Goal: Contribute content: Add original content to the website for others to see

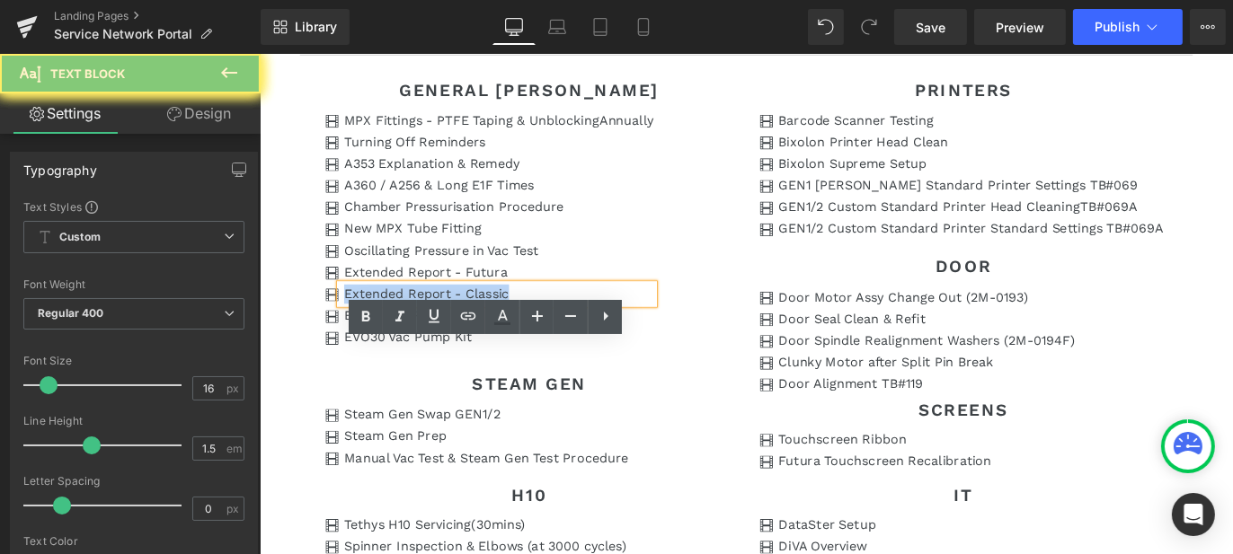
scroll to position [1951, 0]
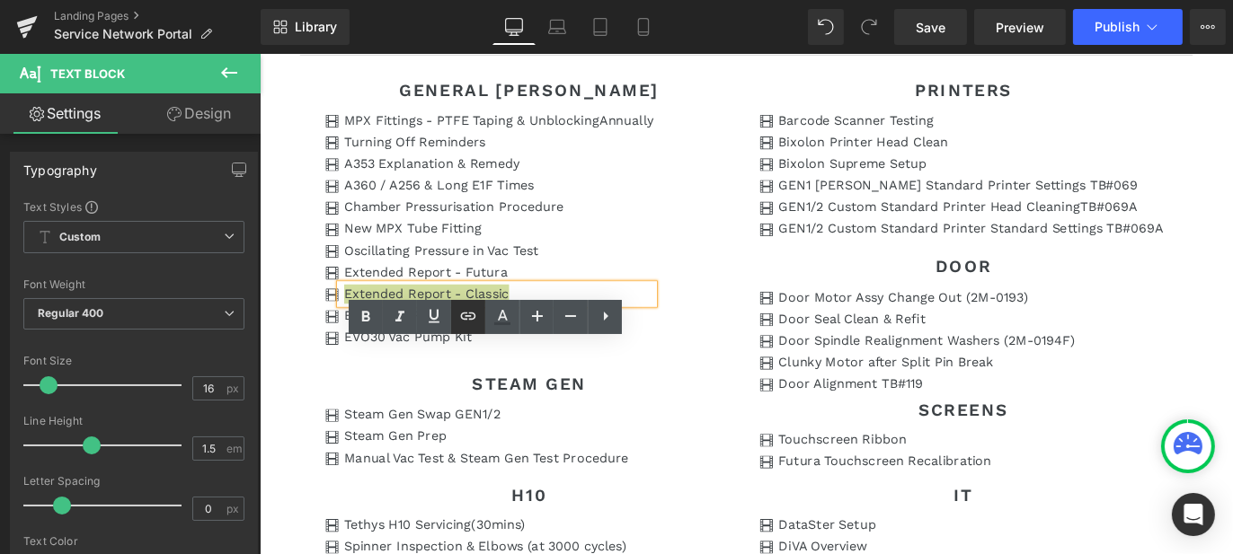
click at [466, 319] on icon at bounding box center [468, 315] width 15 height 7
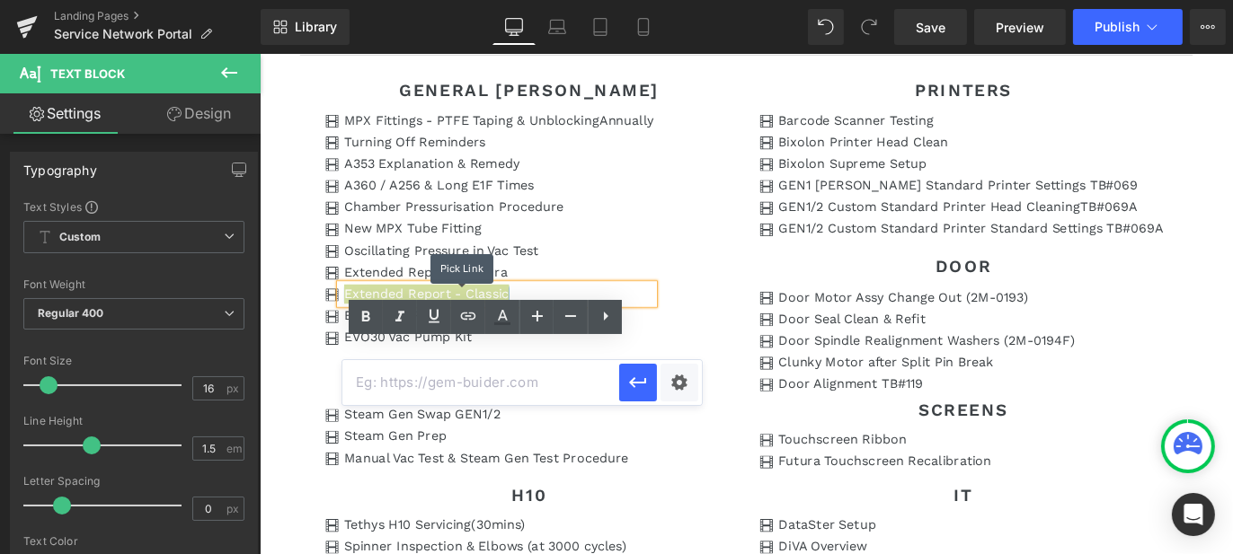
scroll to position [0, 0]
click at [458, 382] on input "text" at bounding box center [480, 382] width 277 height 45
paste input "[URL][DOMAIN_NAME]"
type input "[URL][DOMAIN_NAME]"
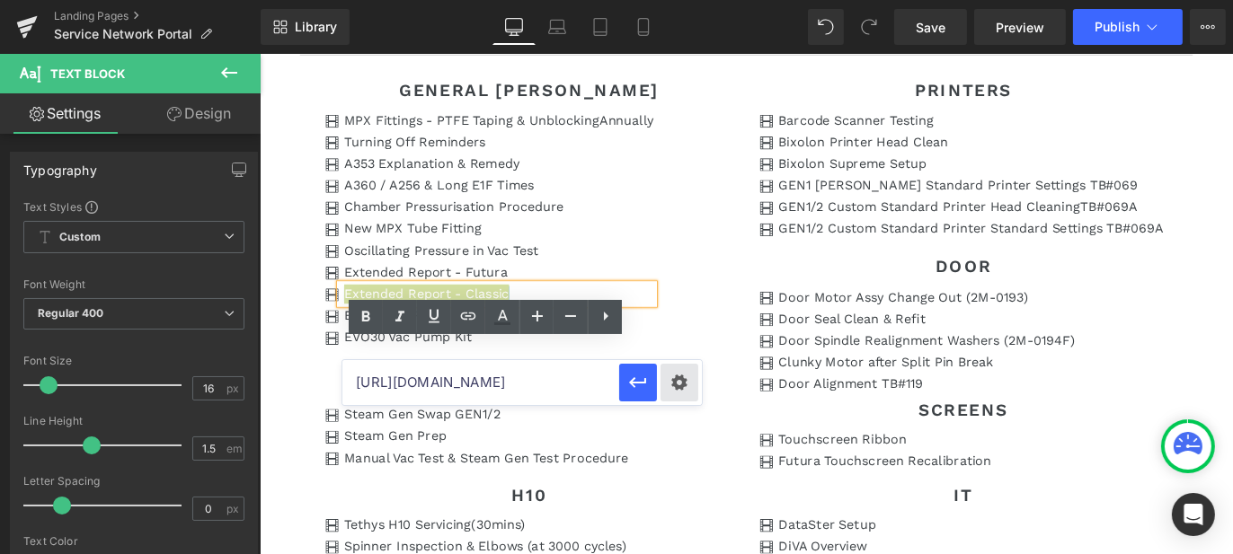
click at [685, 0] on div "Text Color Highlight Color #333333 Edit or remove link: Edit - Unlink - Cancel …" at bounding box center [616, 0] width 1233 height 0
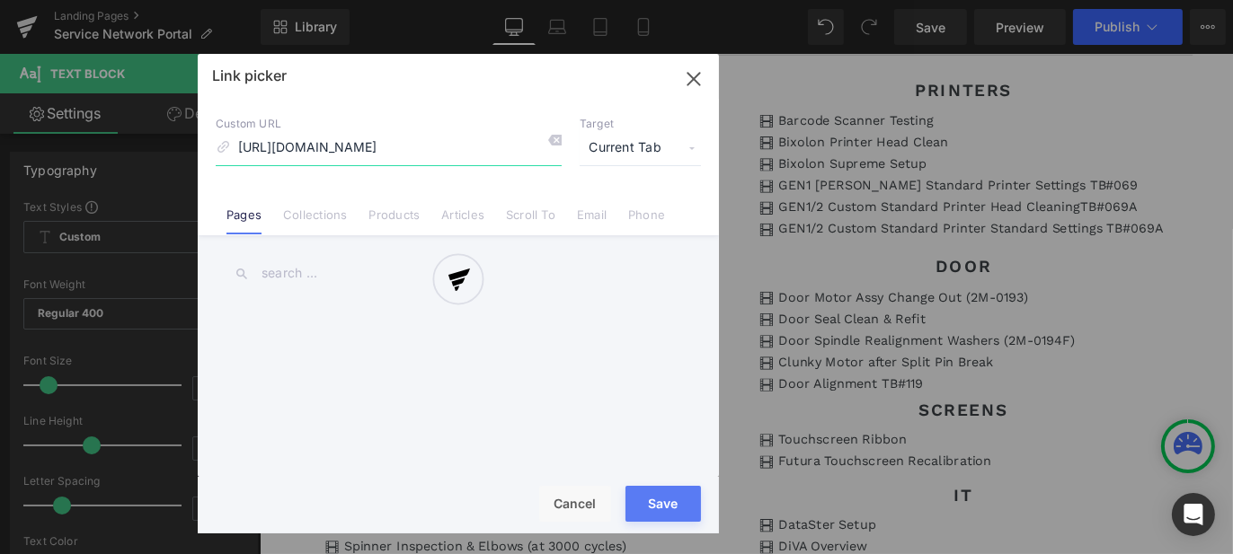
scroll to position [0, 510]
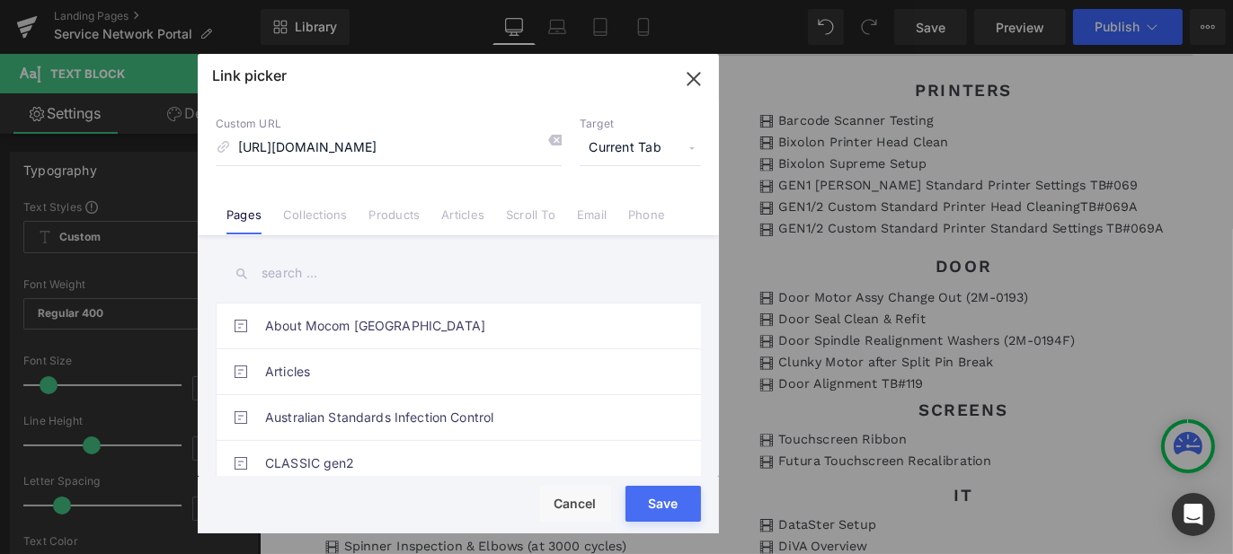
click at [626, 145] on span "Current Tab" at bounding box center [640, 148] width 121 height 34
click at [633, 217] on li "New Tab" at bounding box center [640, 212] width 139 height 31
click at [667, 516] on button "Save" at bounding box center [662, 504] width 75 height 36
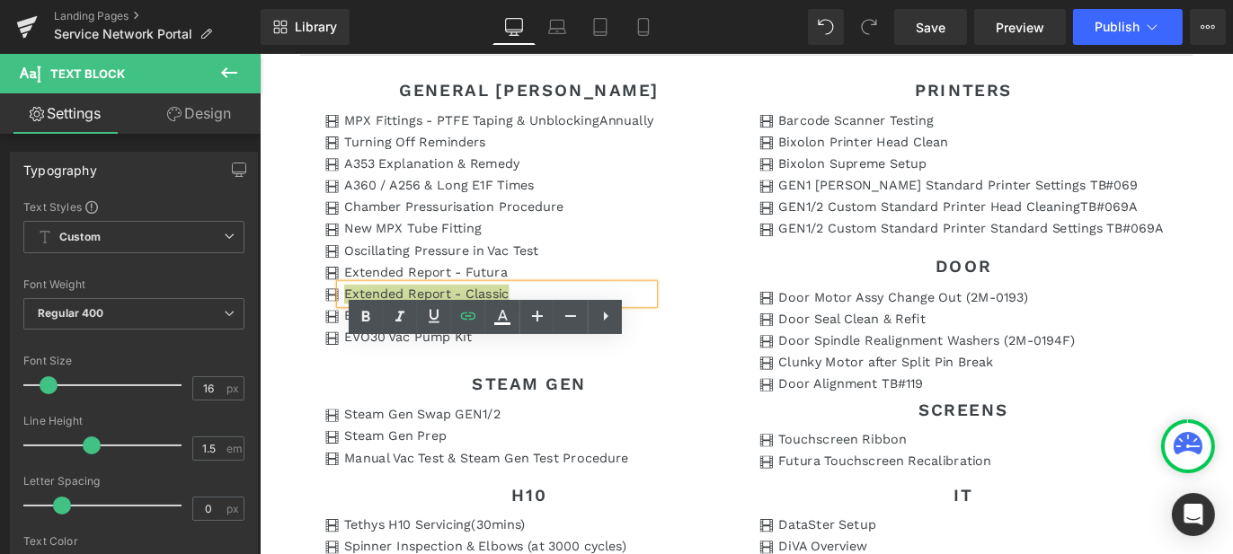
click at [259, 54] on div at bounding box center [259, 54] width 0 height 0
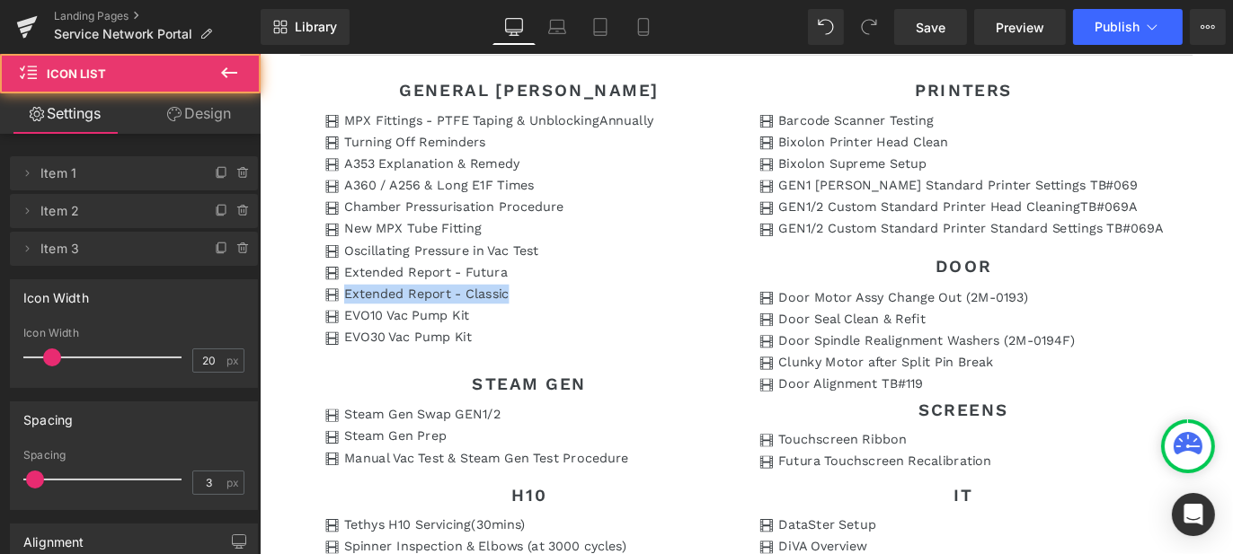
click at [312, 475] on article "GENERAL sTERI Heading Icon MPX Fittings - PTFE Taping & Unblocking Annually Tex…" at bounding box center [803, 418] width 998 height 724
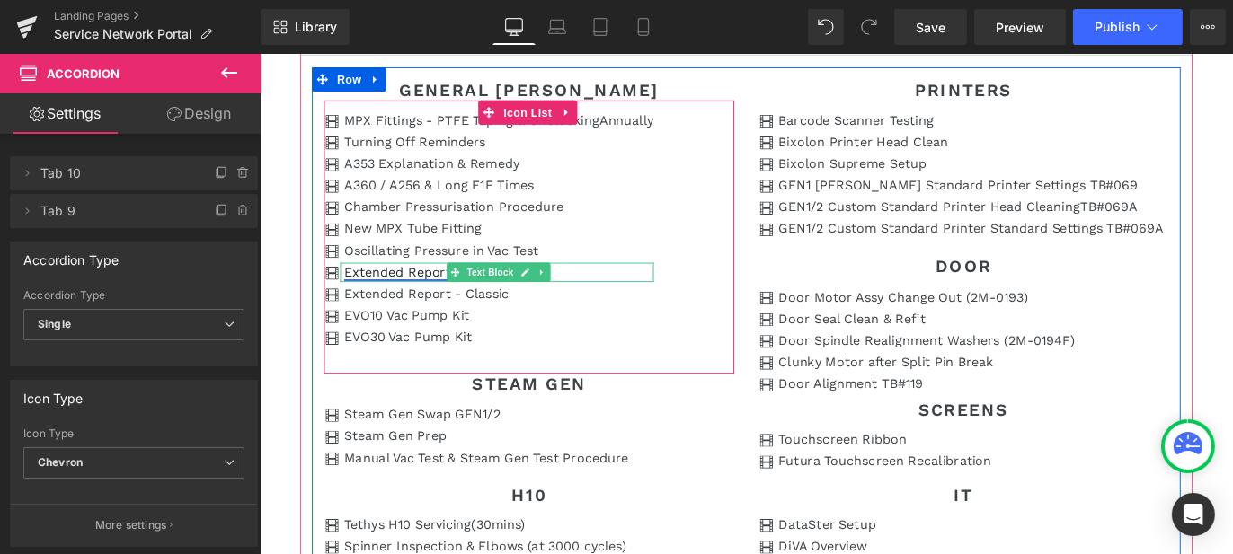
drag, startPoint x: 420, startPoint y: 365, endPoint x: 440, endPoint y: 364, distance: 20.7
click at [421, 306] on link "Extended Report - Futura" at bounding box center [444, 297] width 182 height 17
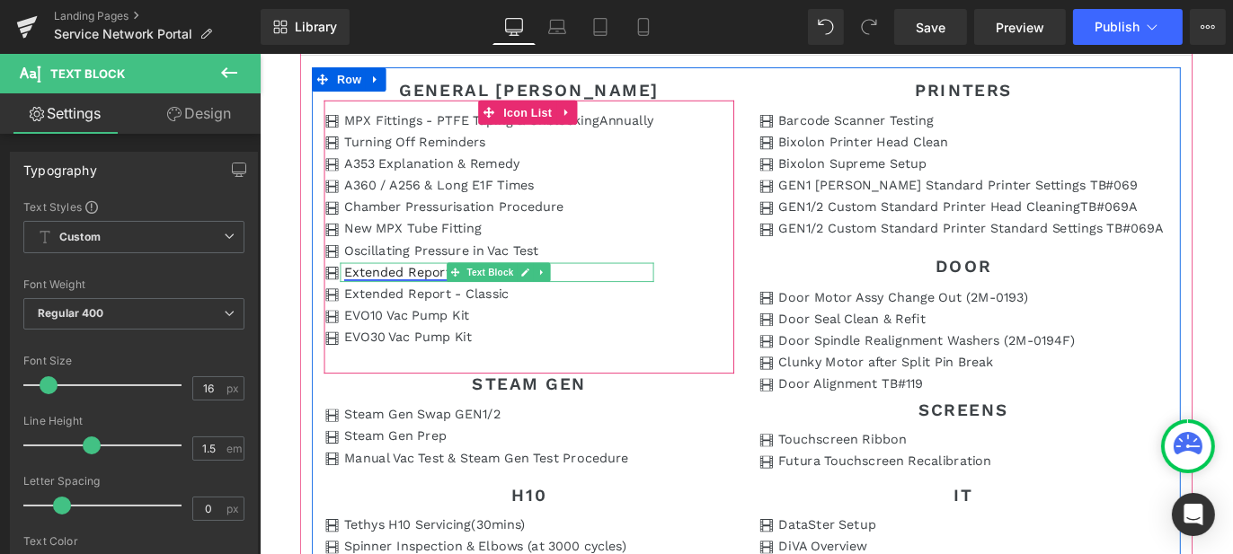
drag, startPoint x: 555, startPoint y: 361, endPoint x: 522, endPoint y: 361, distance: 33.3
click at [555, 304] on icon at bounding box center [555, 299] width 9 height 9
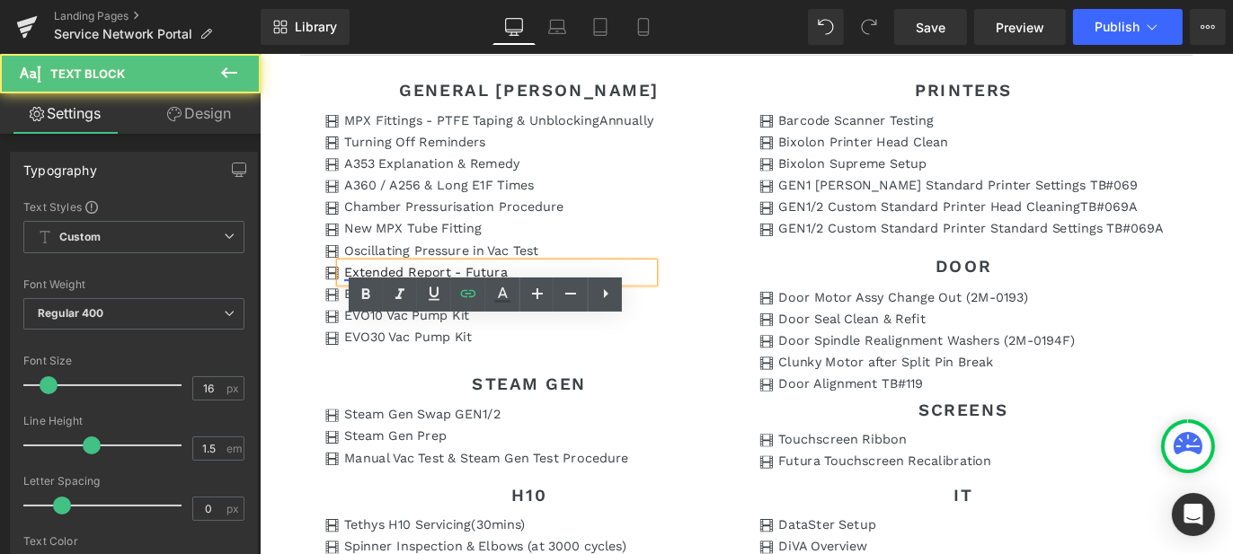
click at [505, 306] on link "Extended Report - Futura" at bounding box center [444, 297] width 182 height 17
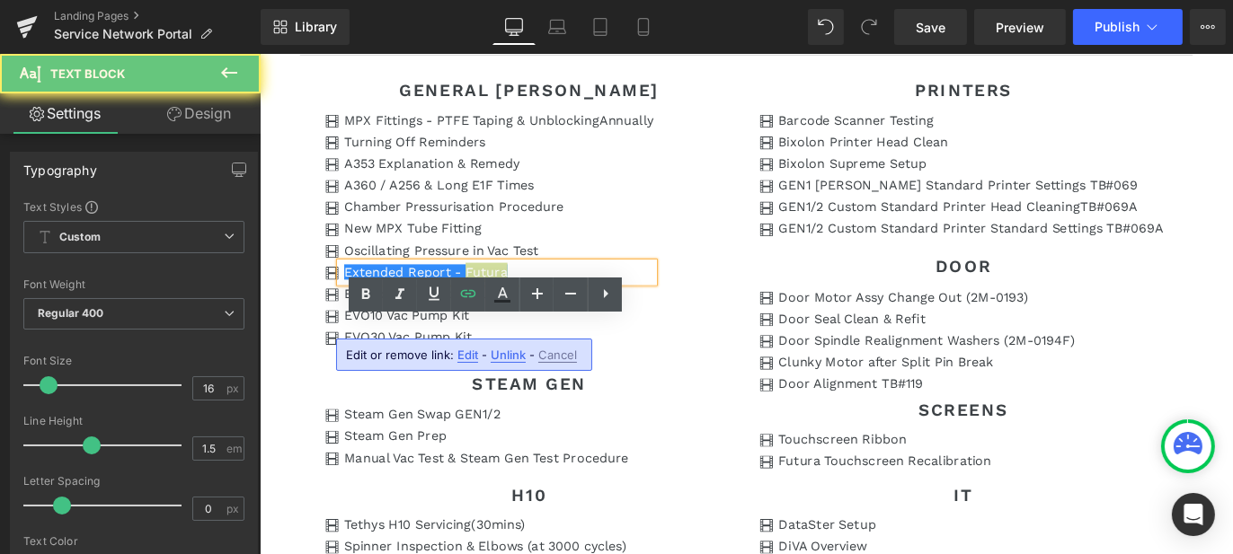
click at [504, 356] on span "Unlink" at bounding box center [508, 355] width 35 height 15
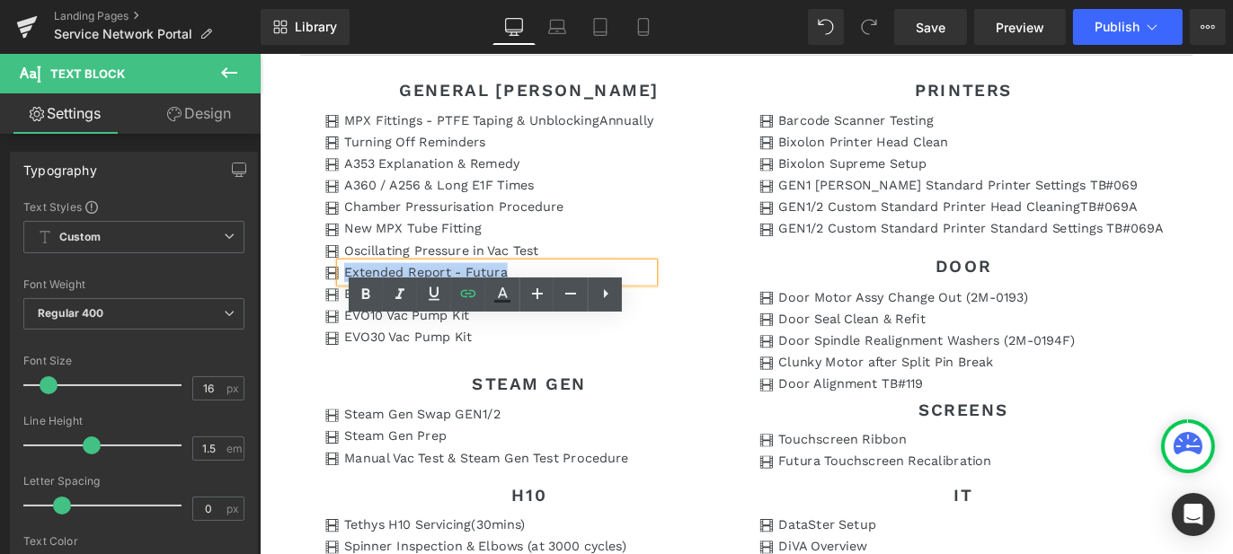
drag, startPoint x: 546, startPoint y: 366, endPoint x: 354, endPoint y: 361, distance: 191.5
click at [354, 309] on p "Extended Report - Futura" at bounding box center [526, 299] width 346 height 22
click at [467, 299] on icon at bounding box center [468, 294] width 22 height 22
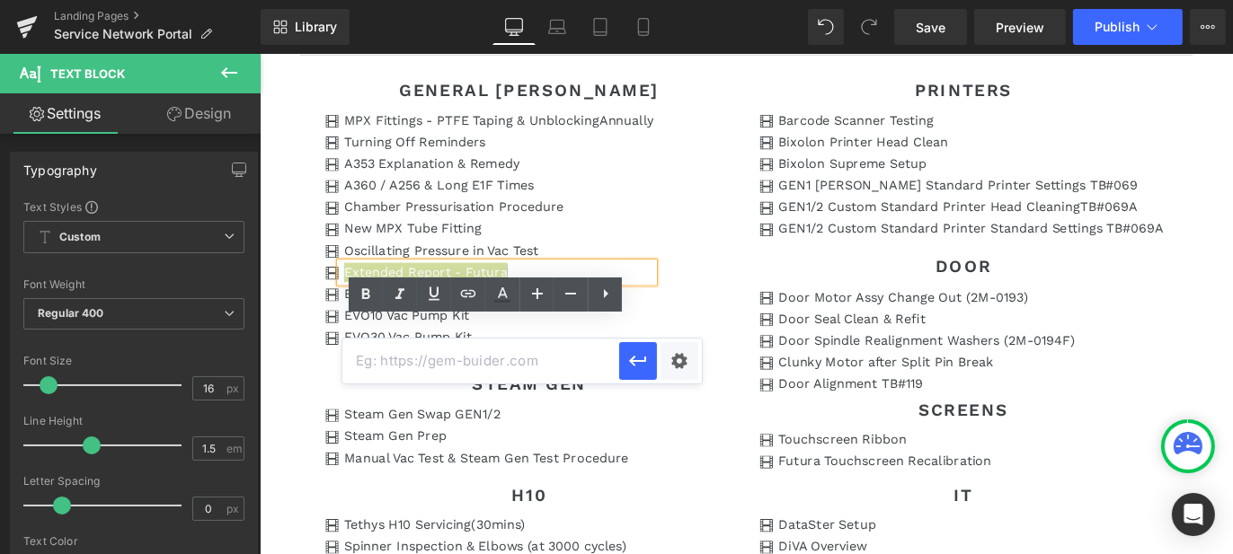
click at [487, 362] on input "text" at bounding box center [480, 361] width 277 height 45
paste input "[URL][DOMAIN_NAME]"
type input "[URL][DOMAIN_NAME]"
click at [694, 0] on div "Text Color Highlight Color #333333 Edit or remove link: Edit - Unlink - Cancel …" at bounding box center [616, 0] width 1233 height 0
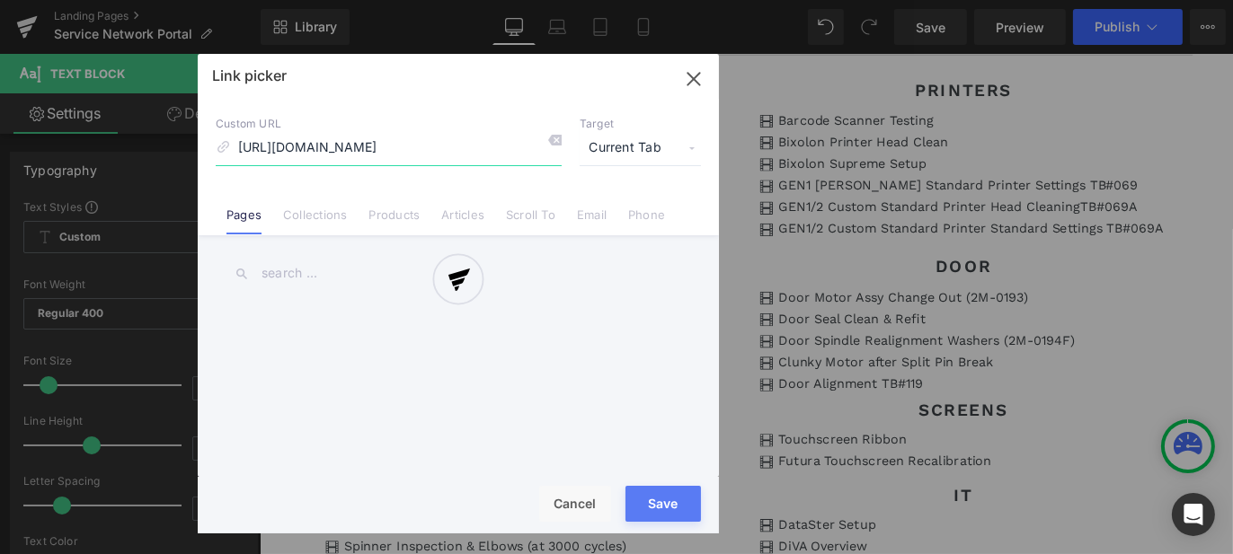
scroll to position [0, 643]
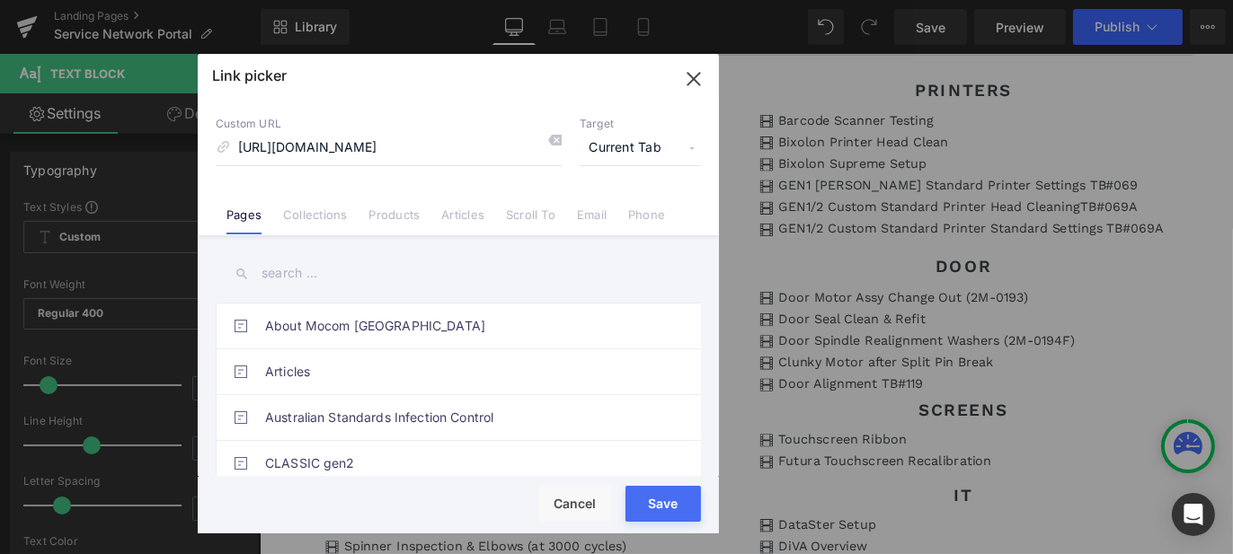
click at [662, 154] on span "Current Tab" at bounding box center [640, 148] width 121 height 34
click at [655, 208] on li "New Tab" at bounding box center [640, 212] width 139 height 31
click at [673, 504] on button "Save" at bounding box center [662, 504] width 75 height 36
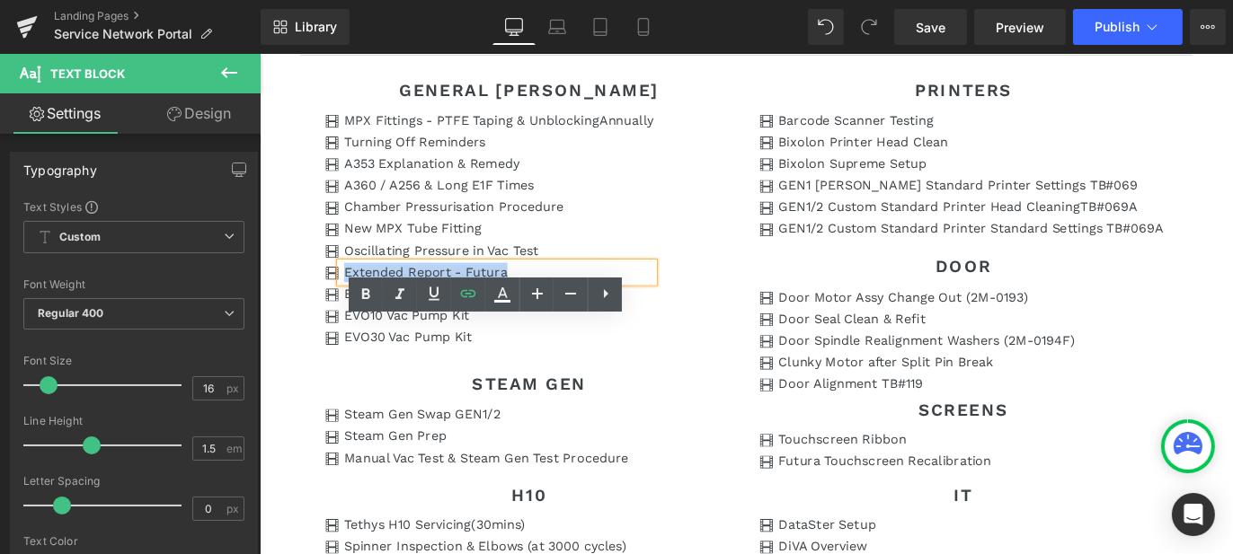
click at [306, 357] on article "GENERAL sTERI Heading Icon MPX Fittings - PTFE Taping & Unblocking Annually Tex…" at bounding box center [803, 418] width 998 height 724
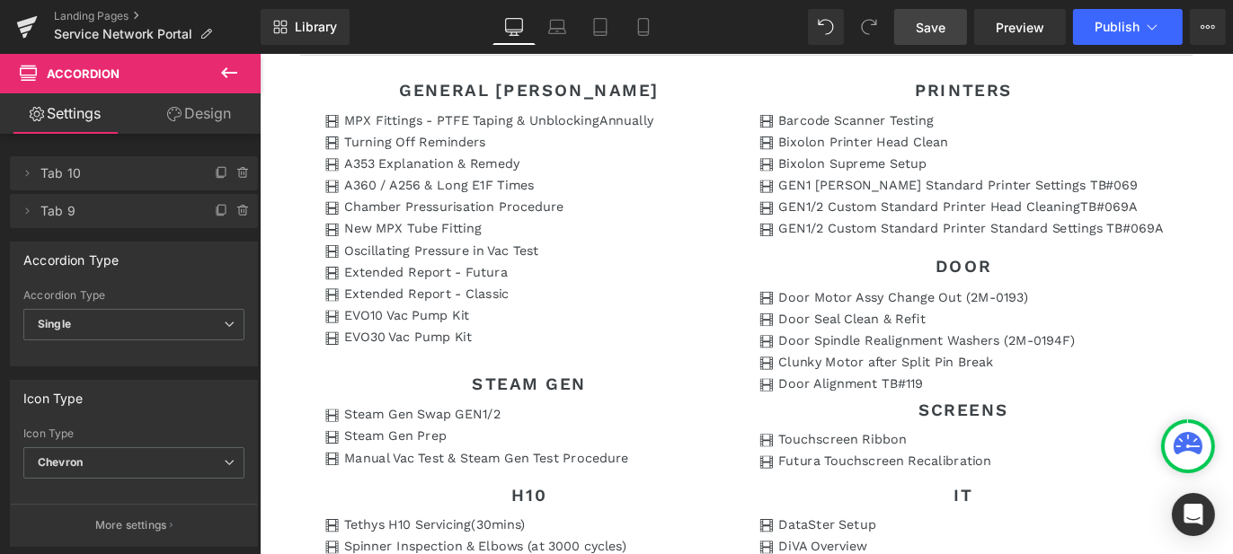
click at [918, 23] on span "Save" at bounding box center [931, 27] width 30 height 19
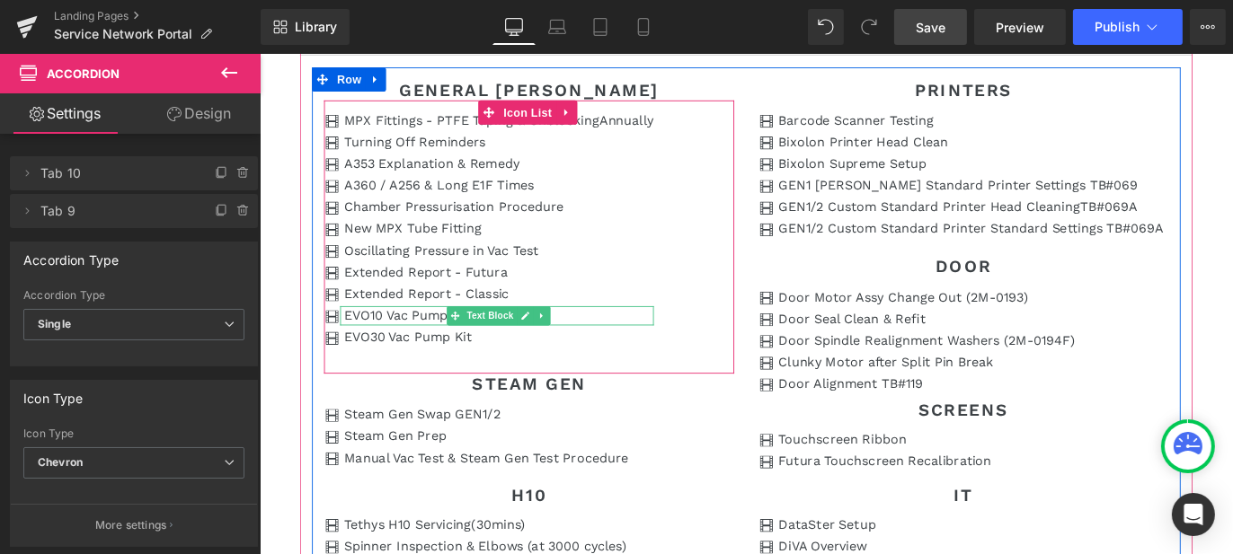
click at [455, 358] on p "EVO10 Vac Pump Kit" at bounding box center [526, 347] width 346 height 22
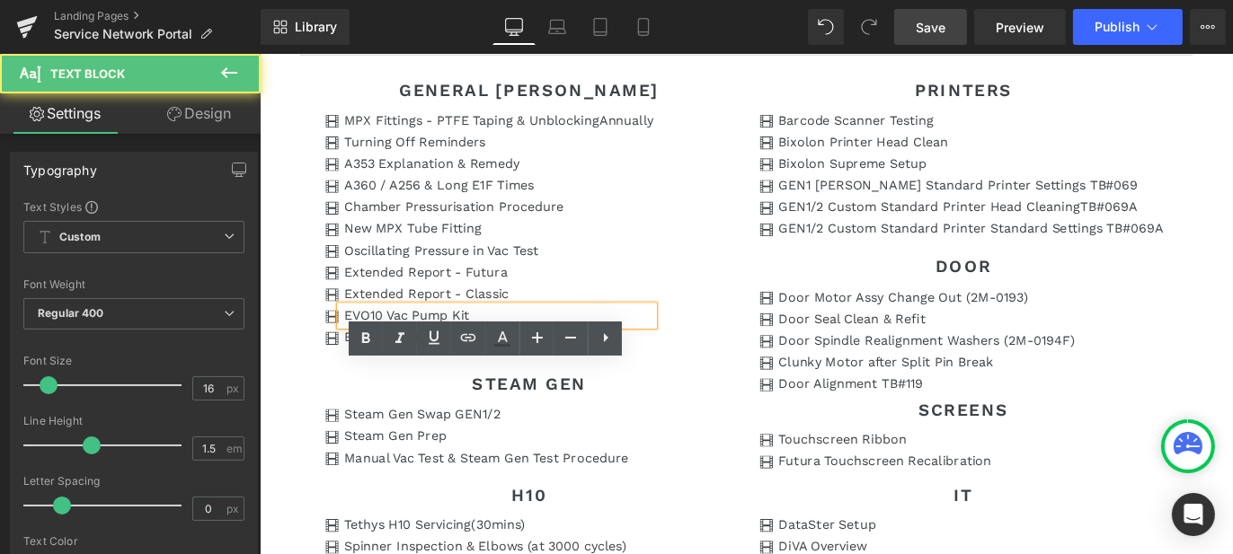
click at [509, 358] on p "EVO10 Vac Pump Kit" at bounding box center [526, 347] width 346 height 22
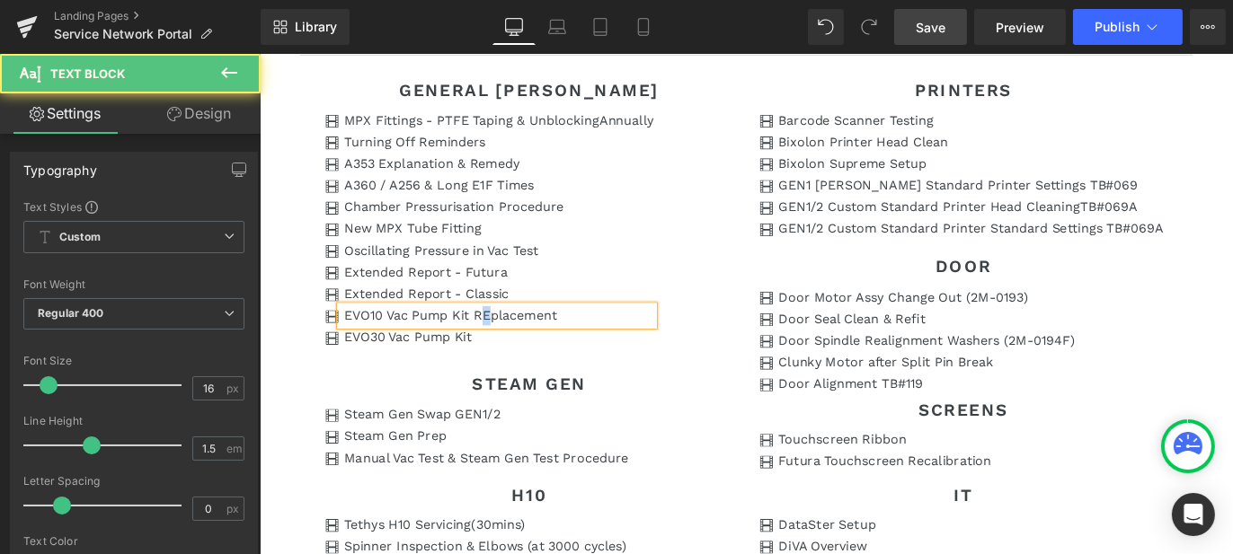
drag, startPoint x: 509, startPoint y: 413, endPoint x: 519, endPoint y: 414, distance: 10.0
click at [519, 358] on p "EVO10 Vac Pump Kit REplacement" at bounding box center [526, 347] width 346 height 22
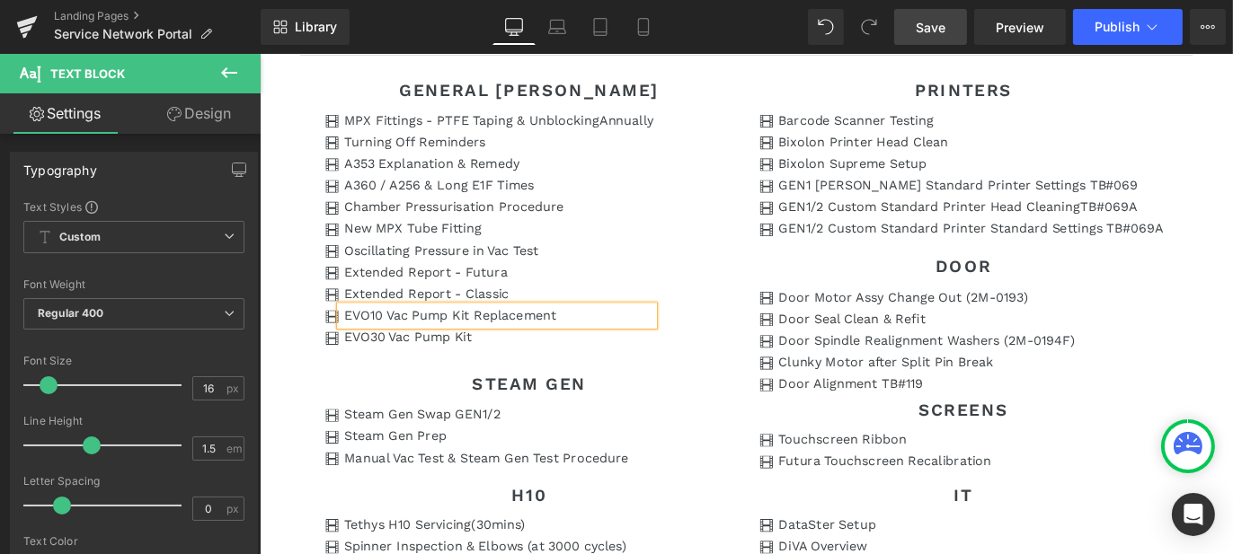
drag, startPoint x: 507, startPoint y: 439, endPoint x: 476, endPoint y: 433, distance: 31.2
click at [507, 382] on span "Text Block" at bounding box center [515, 371] width 59 height 22
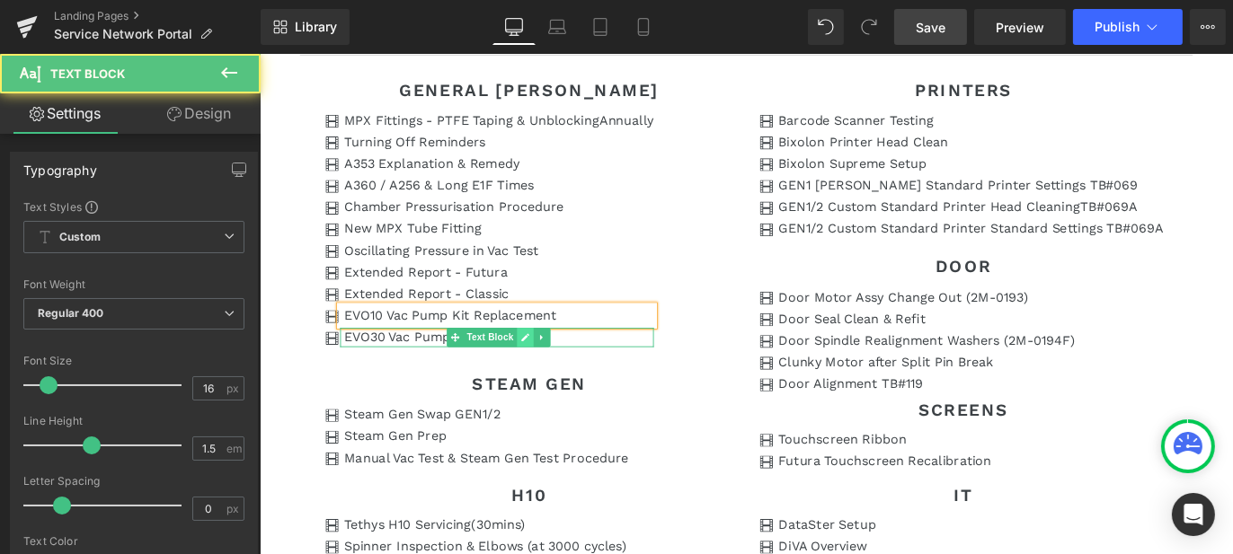
click at [553, 377] on icon at bounding box center [555, 372] width 9 height 9
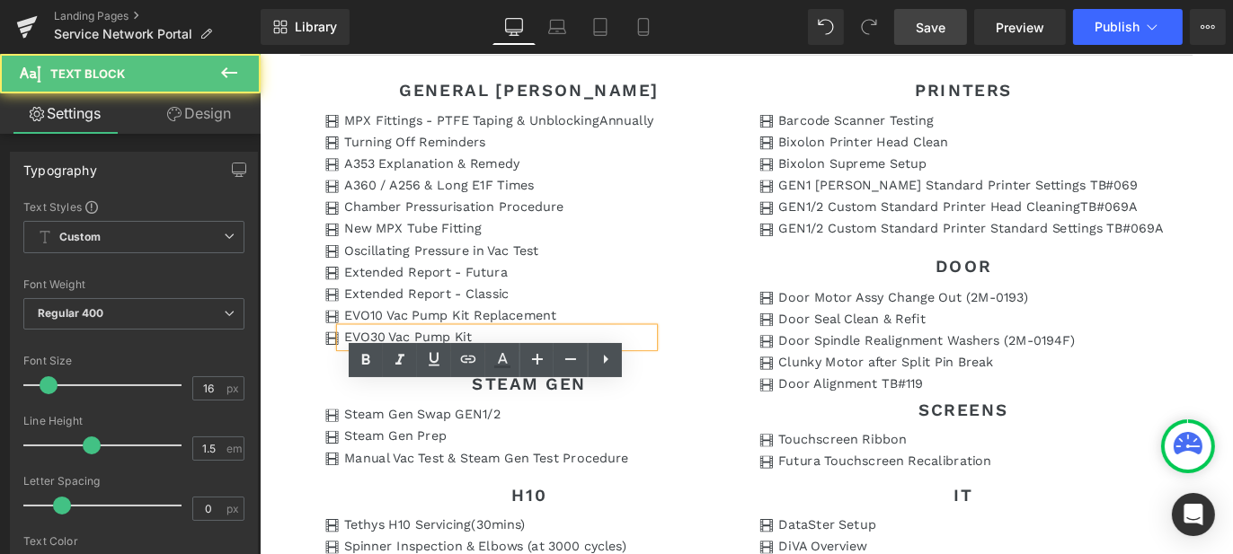
click at [513, 382] on p "EVO30 Vac Pump Kit" at bounding box center [526, 371] width 346 height 22
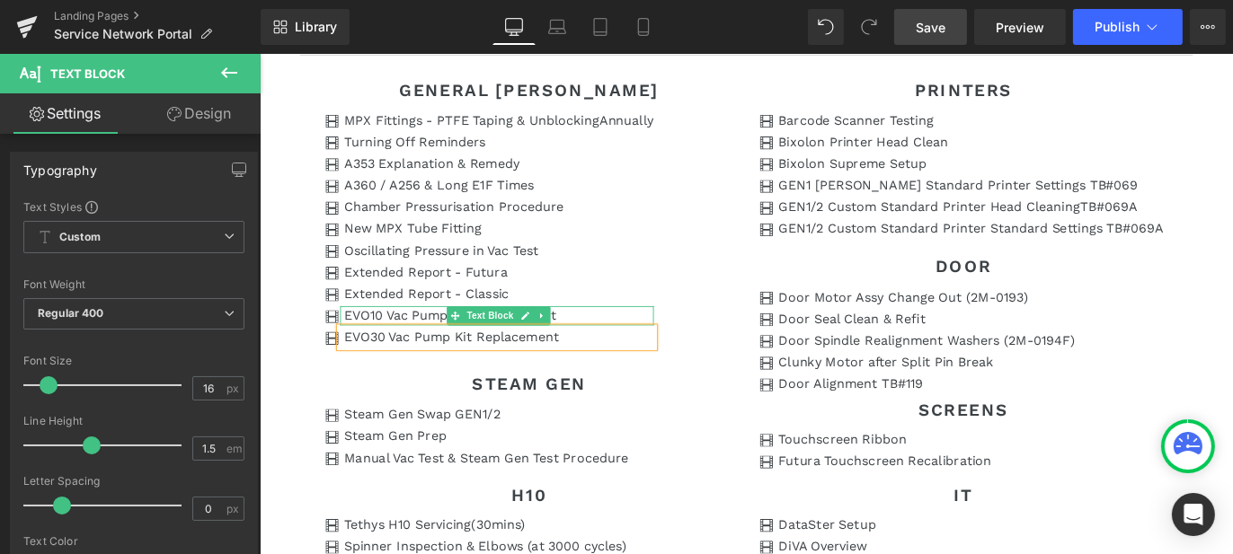
drag, startPoint x: 387, startPoint y: 414, endPoint x: 430, endPoint y: 413, distance: 42.3
click at [388, 358] on p "EVO10 Vac Pump Kit Replacement" at bounding box center [526, 347] width 346 height 22
click at [430, 358] on p "EVO10 Vac Pump Kit Replacement" at bounding box center [526, 347] width 346 height 22
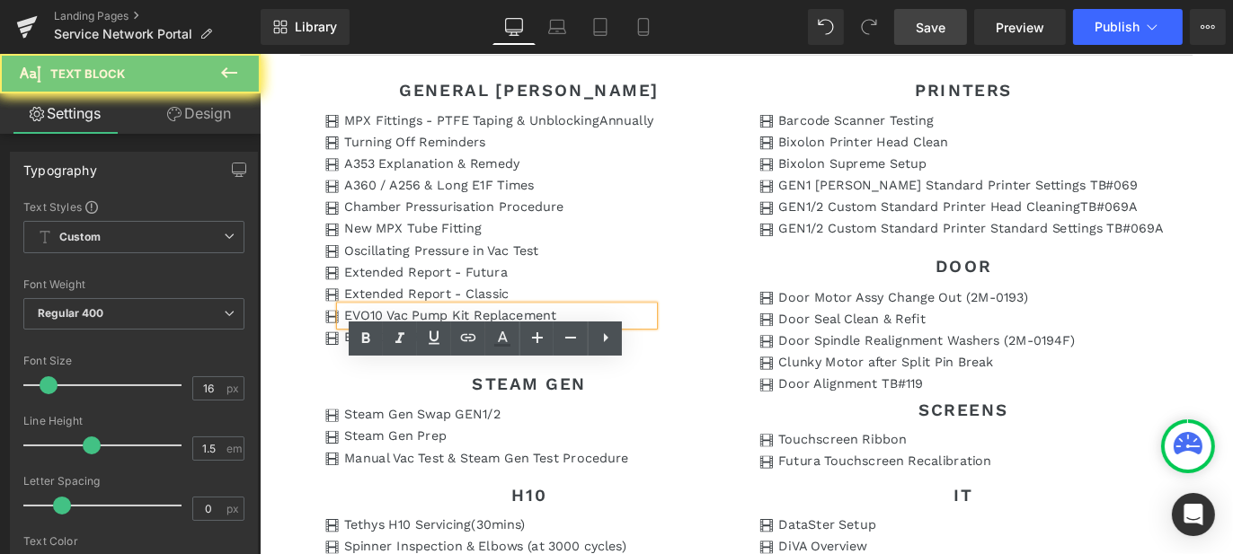
click at [430, 358] on p "EVO10 Vac Pump Kit Replacement" at bounding box center [526, 347] width 346 height 22
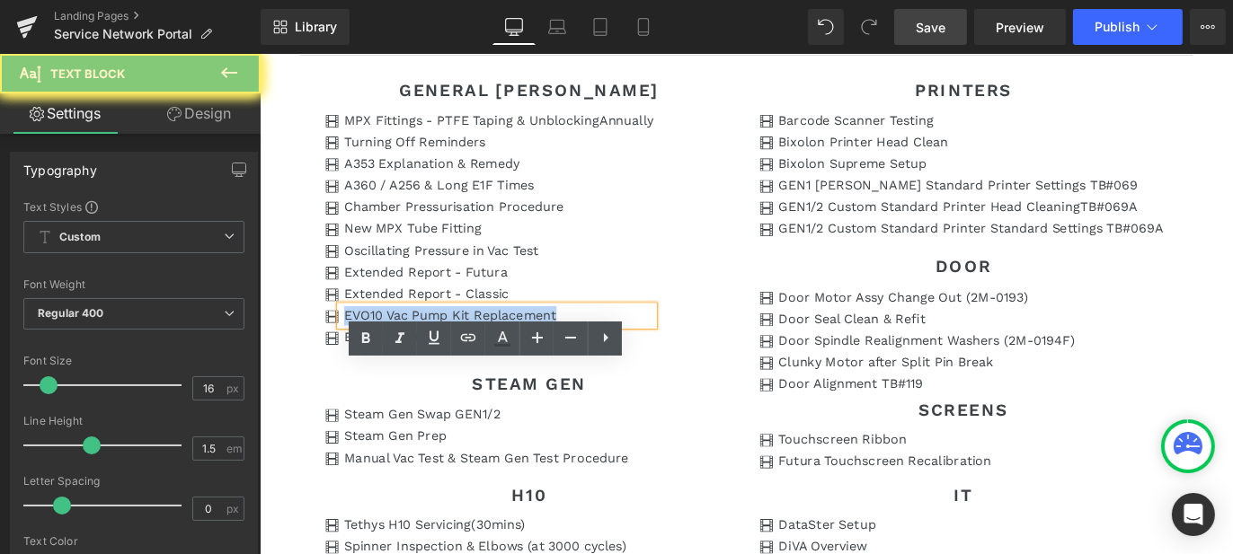
click at [430, 358] on p "EVO10 Vac Pump Kit Replacement" at bounding box center [526, 347] width 346 height 22
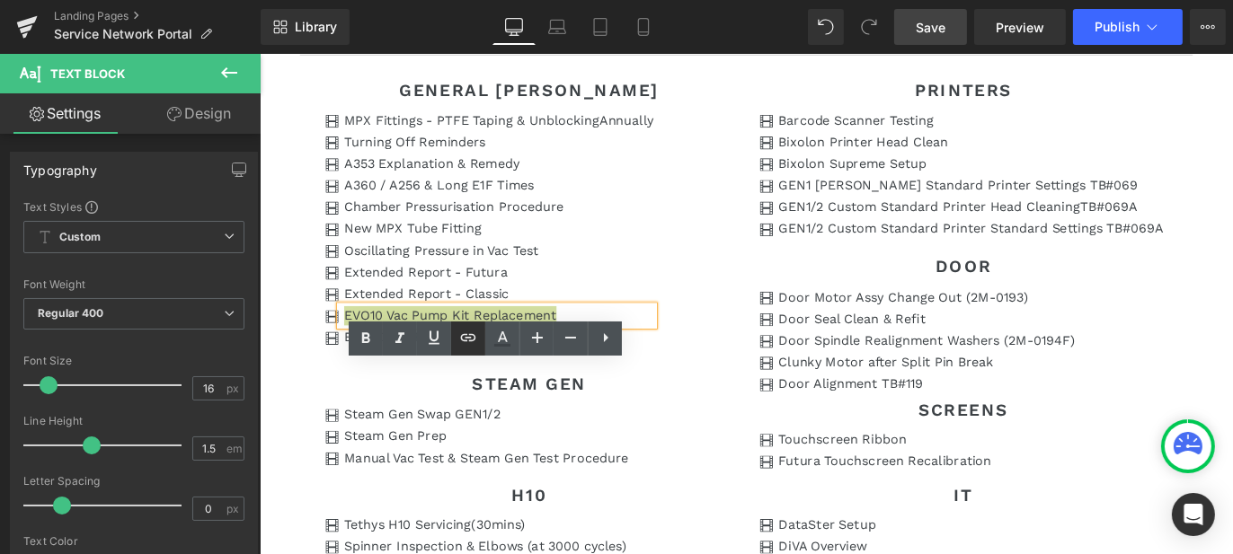
click at [472, 336] on icon at bounding box center [468, 338] width 22 height 22
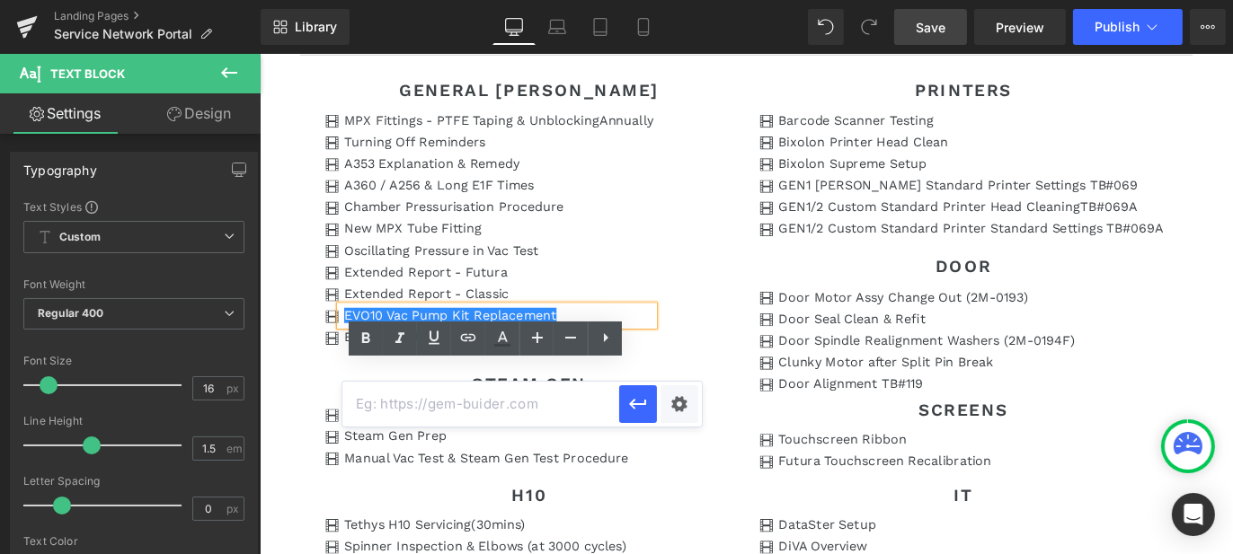
click at [499, 406] on input "text" at bounding box center [480, 404] width 277 height 45
paste input "[URL][DOMAIN_NAME][DATE]"
type input "[URL][DOMAIN_NAME][DATE]"
click at [684, 0] on div "Text Color Highlight Color #333333 Edit or remove link: Edit - Unlink - Cancel …" at bounding box center [616, 0] width 1233 height 0
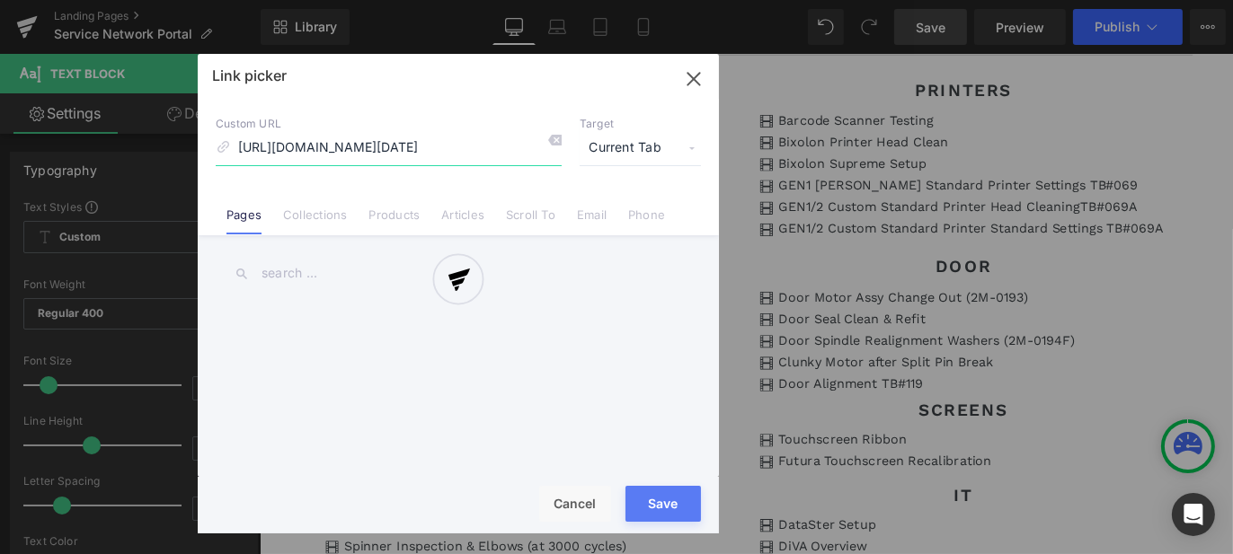
scroll to position [0, 577]
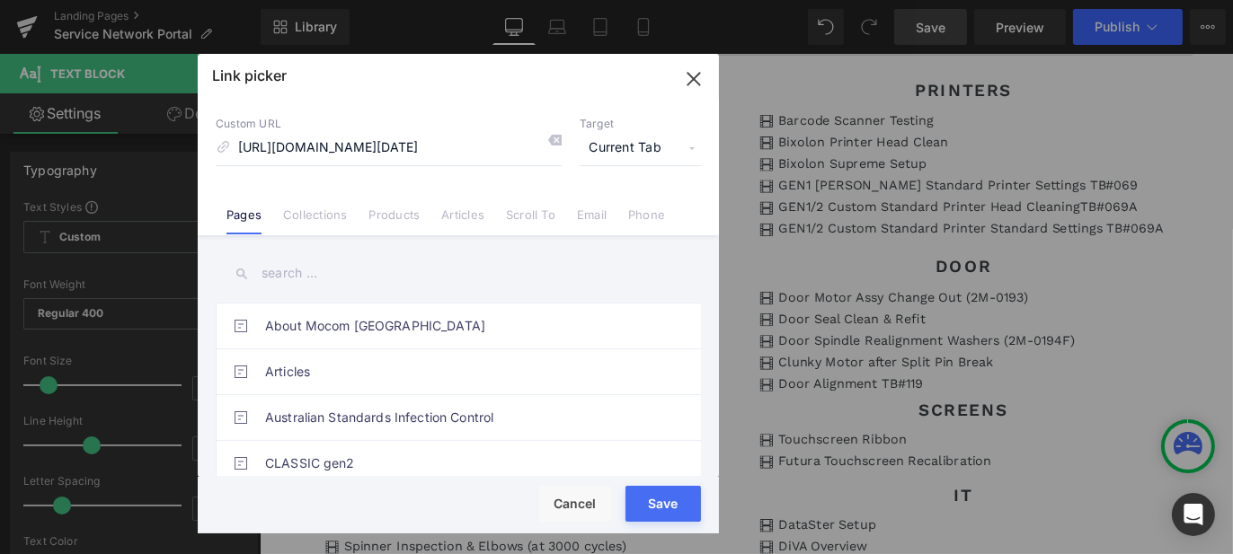
click at [647, 144] on span "Current Tab" at bounding box center [640, 148] width 121 height 34
click at [632, 208] on li "New Tab" at bounding box center [640, 212] width 139 height 31
click at [669, 504] on button "Save" at bounding box center [662, 504] width 75 height 36
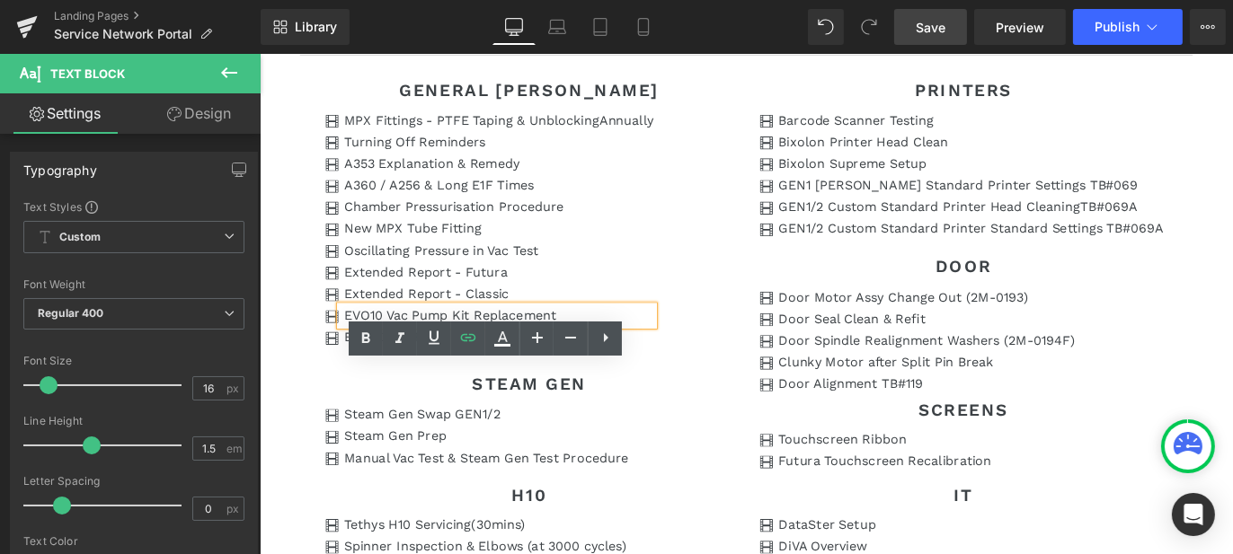
drag, startPoint x: 415, startPoint y: 439, endPoint x: 397, endPoint y: 437, distance: 18.1
click at [415, 382] on p "EVO30 Vac Pump Kit Replacement" at bounding box center [526, 371] width 346 height 22
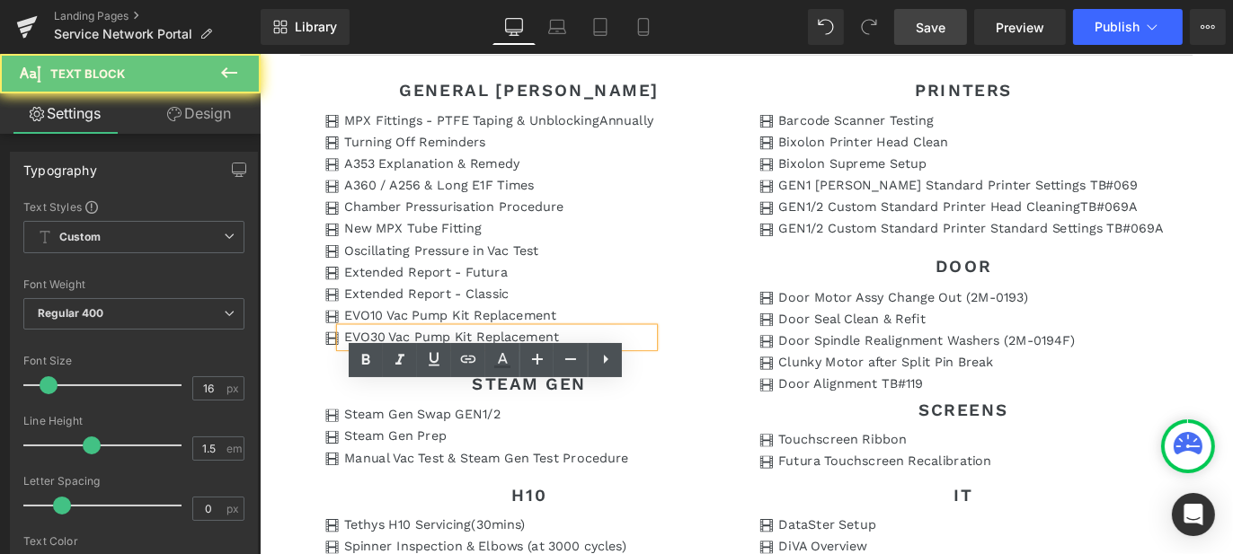
click at [397, 382] on p "EVO30 Vac Pump Kit Replacement" at bounding box center [526, 371] width 346 height 22
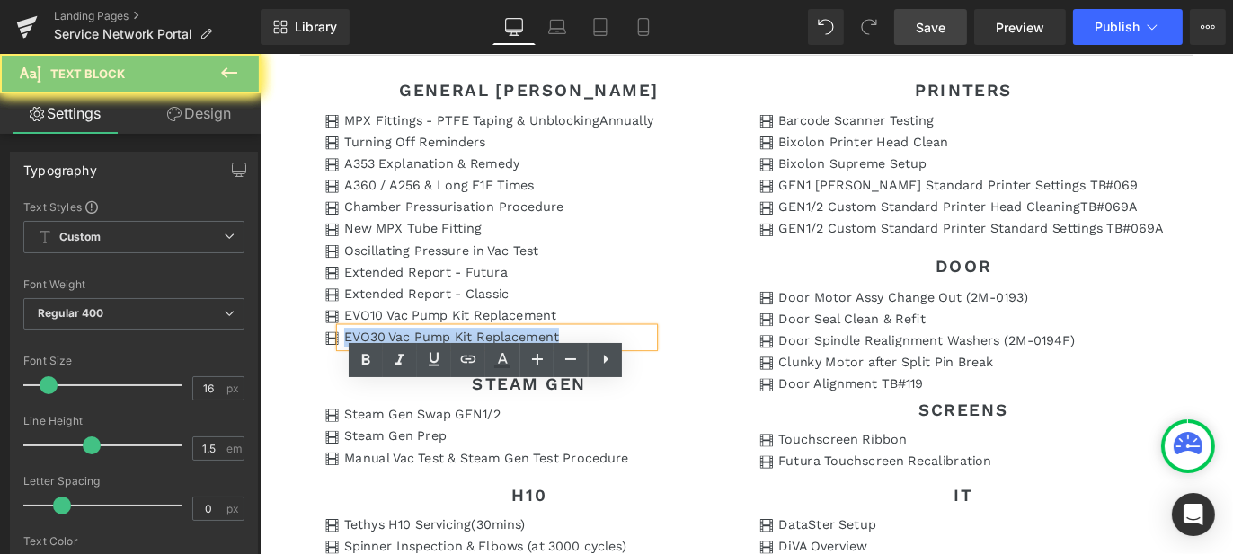
click at [397, 382] on p "EVO30 Vac Pump Kit Replacement" at bounding box center [526, 371] width 346 height 22
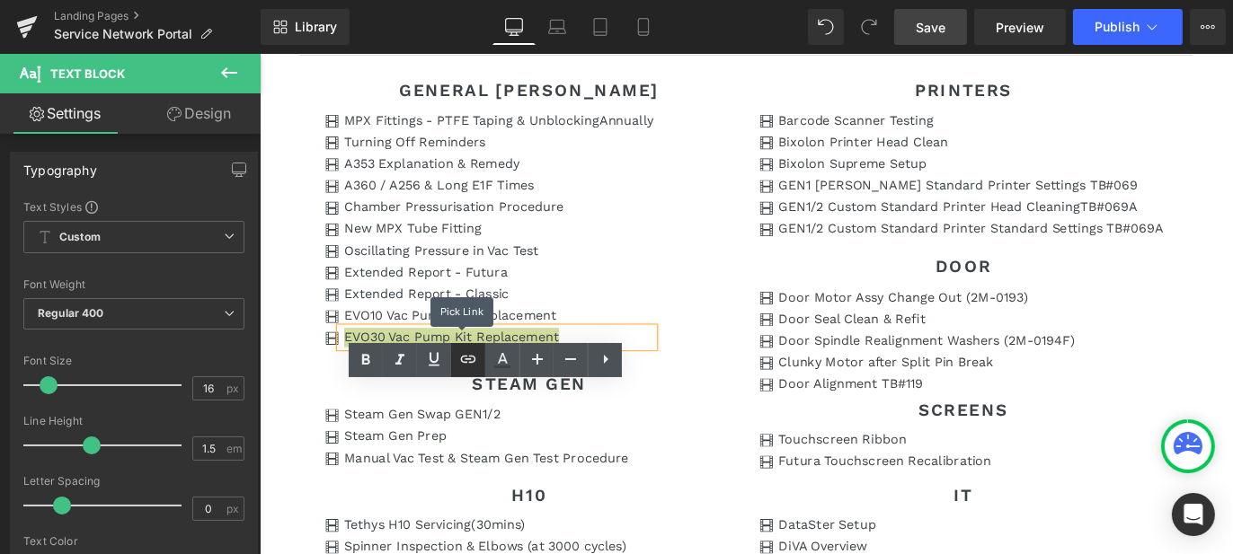
click at [466, 364] on icon at bounding box center [468, 360] width 22 height 22
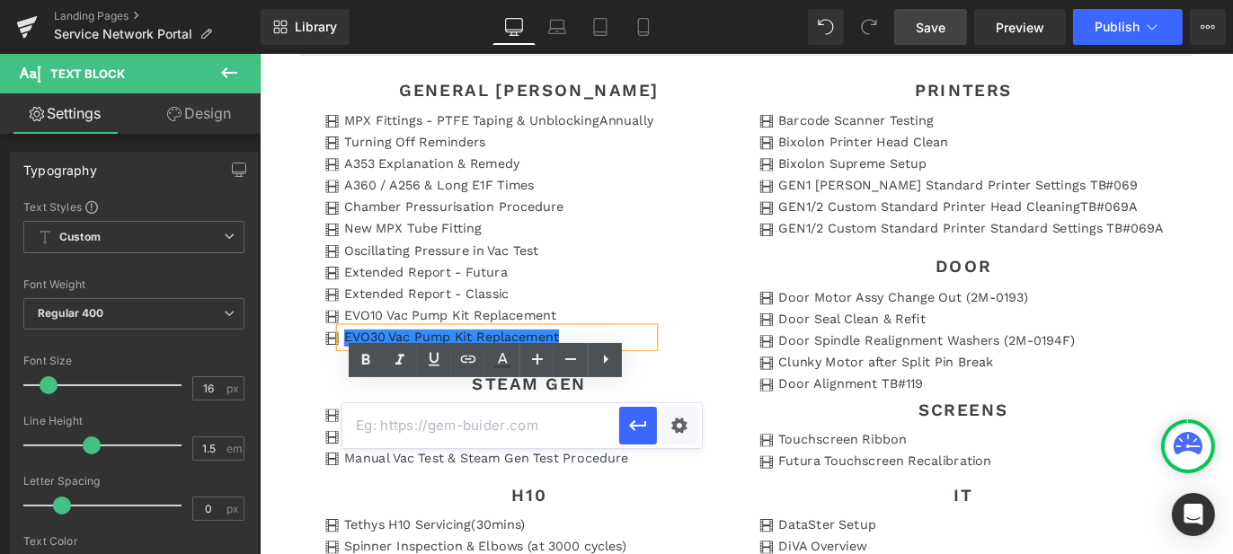
click at [471, 426] on input "text" at bounding box center [480, 426] width 277 height 45
paste input "[URL][DOMAIN_NAME]"
type input "[URL][DOMAIN_NAME]"
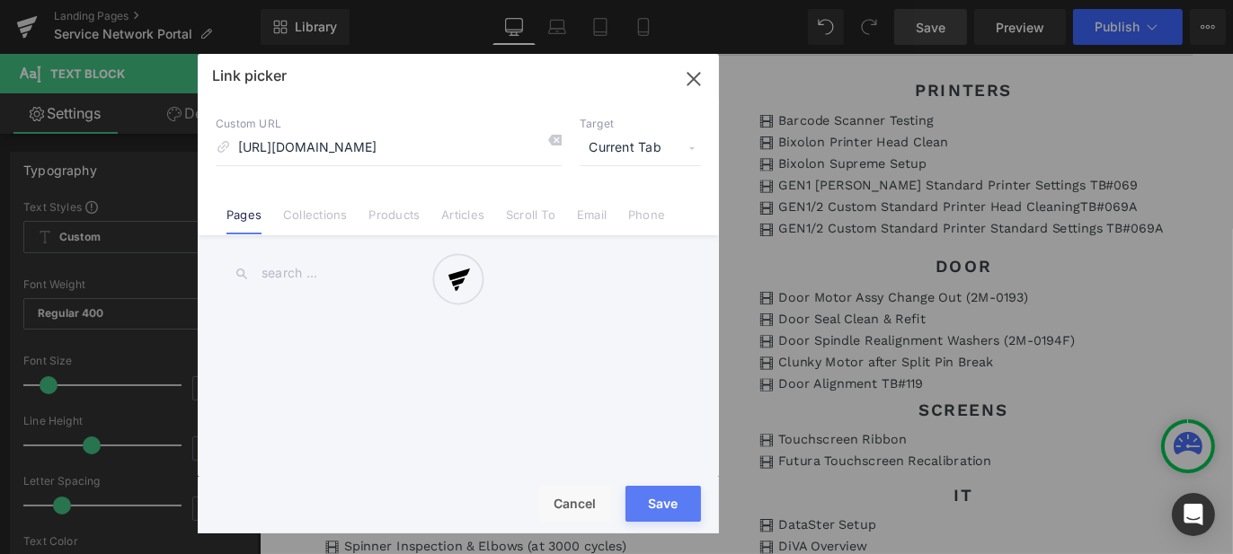
click at [687, 0] on div "Text Color Highlight Color #333333 Edit or remove link: Edit - Unlink - Cancel …" at bounding box center [616, 0] width 1233 height 0
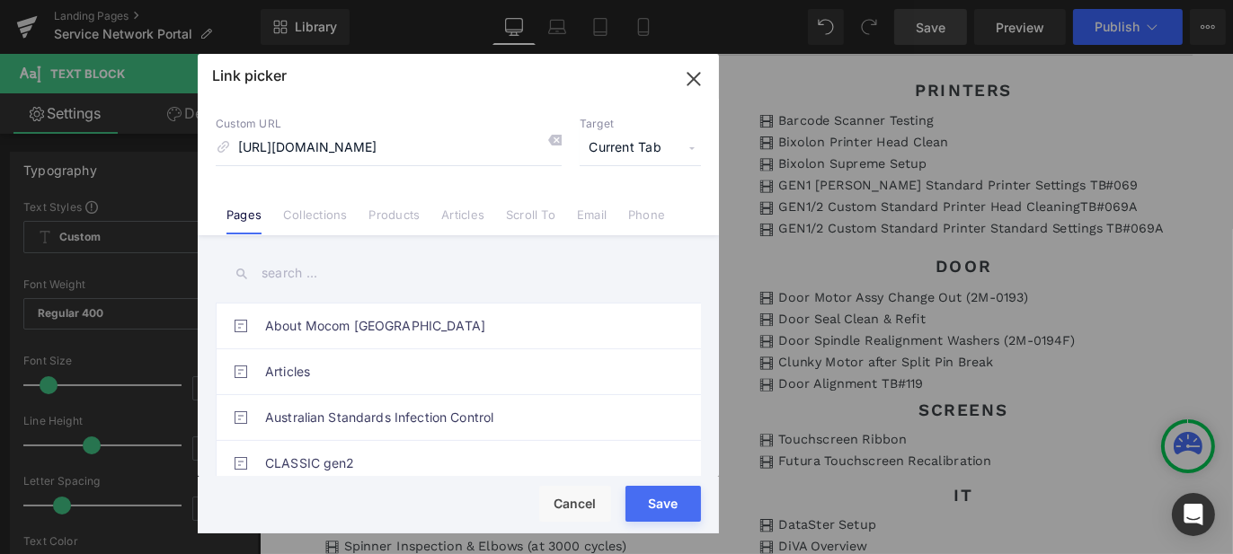
click at [606, 156] on span "Current Tab" at bounding box center [640, 148] width 121 height 34
click at [622, 217] on li "New Tab" at bounding box center [640, 212] width 139 height 31
click at [678, 509] on button "Save" at bounding box center [662, 504] width 75 height 36
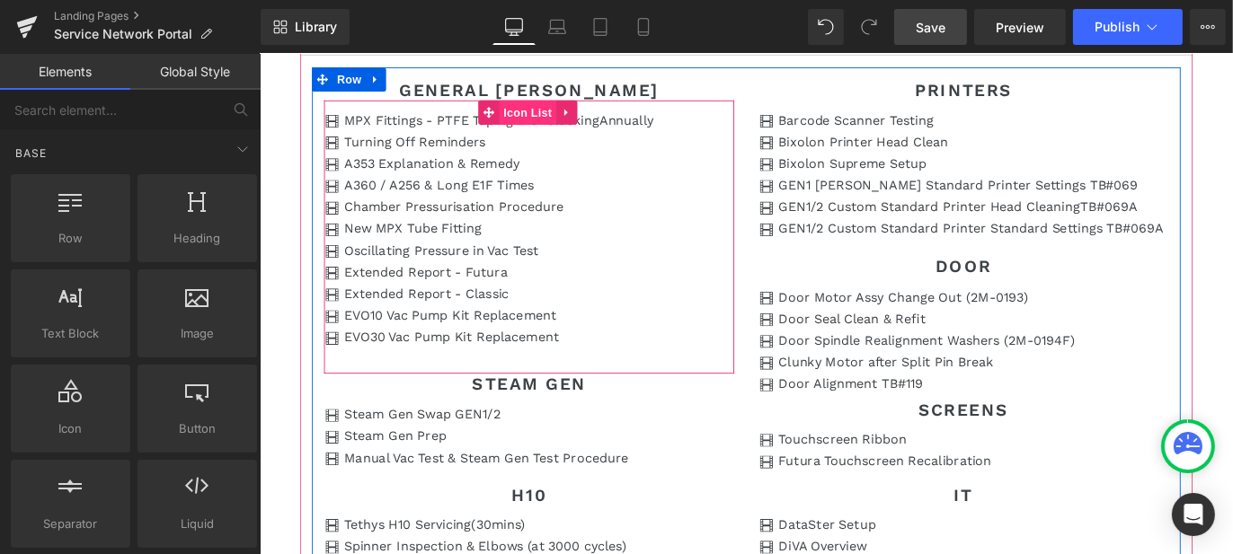
click at [538, 133] on span "Icon List" at bounding box center [558, 119] width 63 height 27
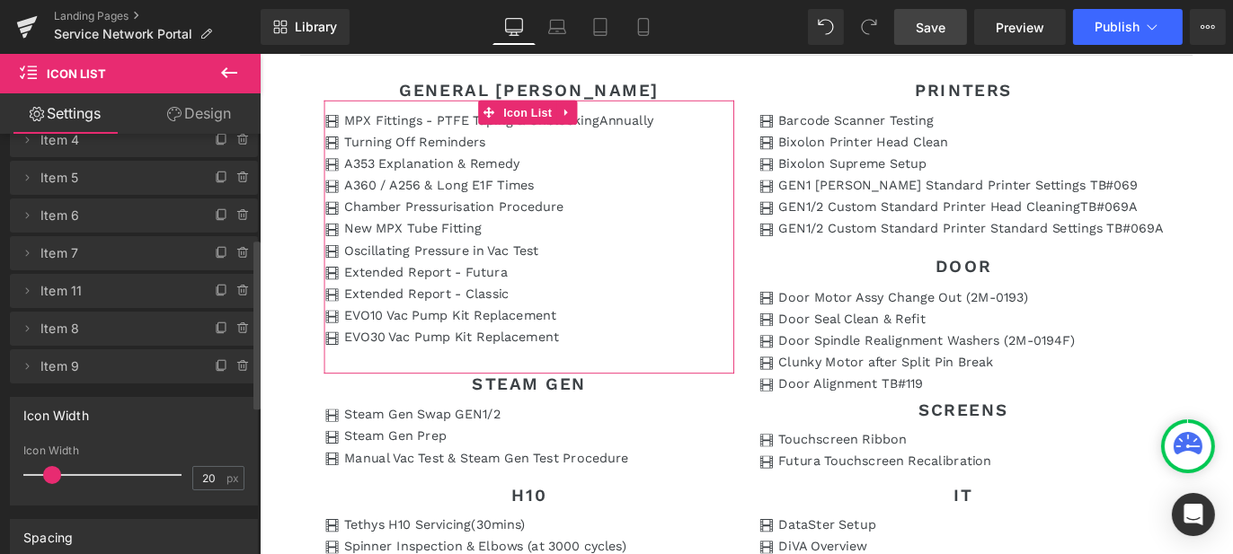
scroll to position [270, 0]
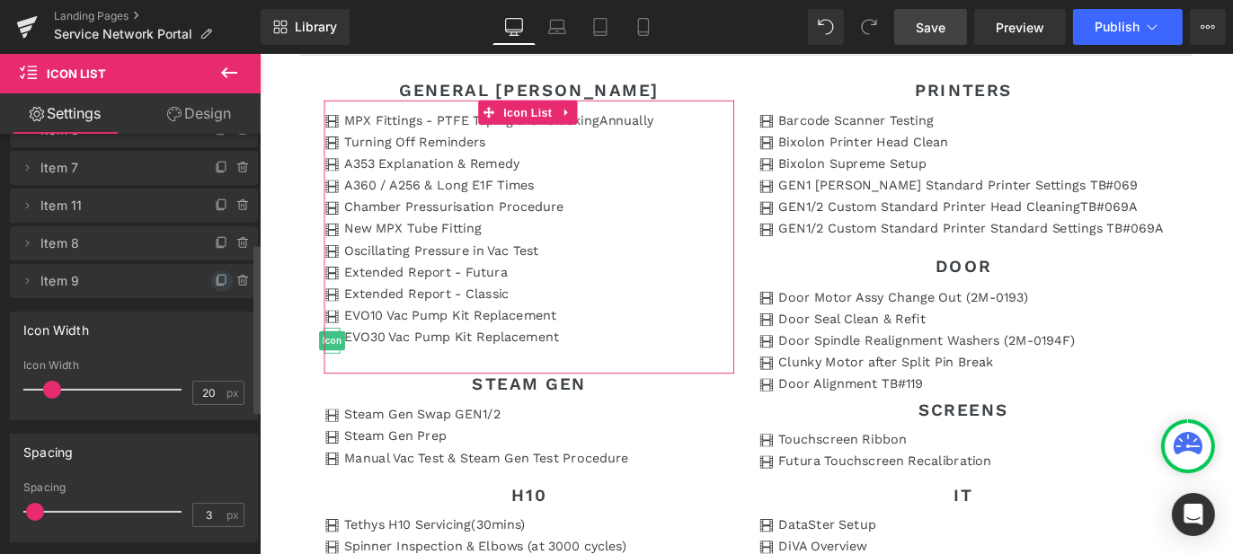
click at [217, 279] on icon at bounding box center [220, 282] width 7 height 8
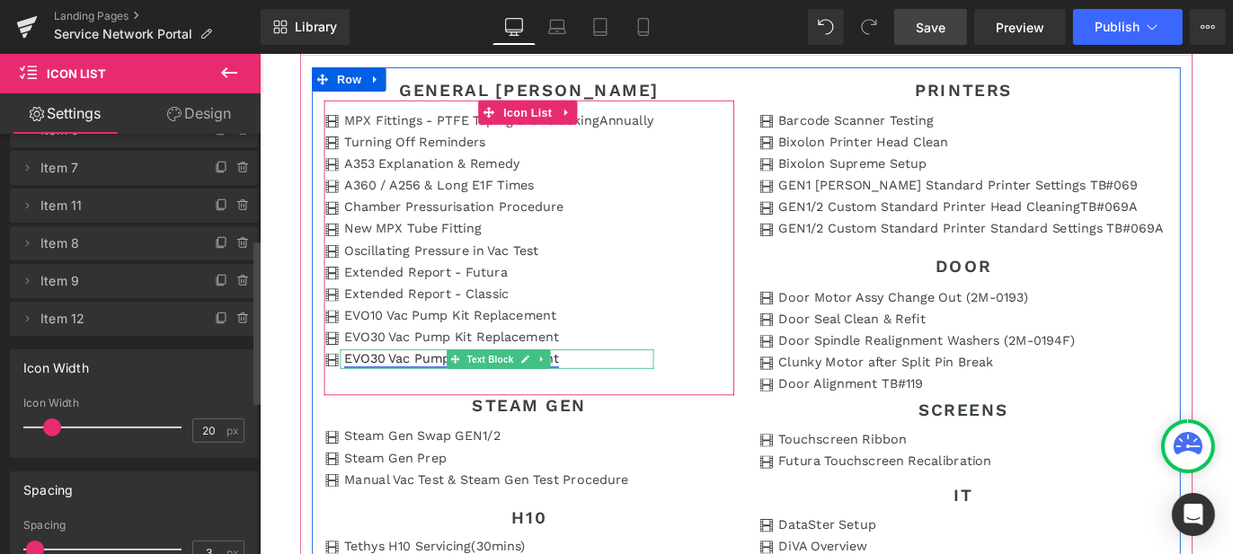
click at [417, 404] on link "EVO30 Vac Pump Kit Replacement" at bounding box center [473, 394] width 240 height 17
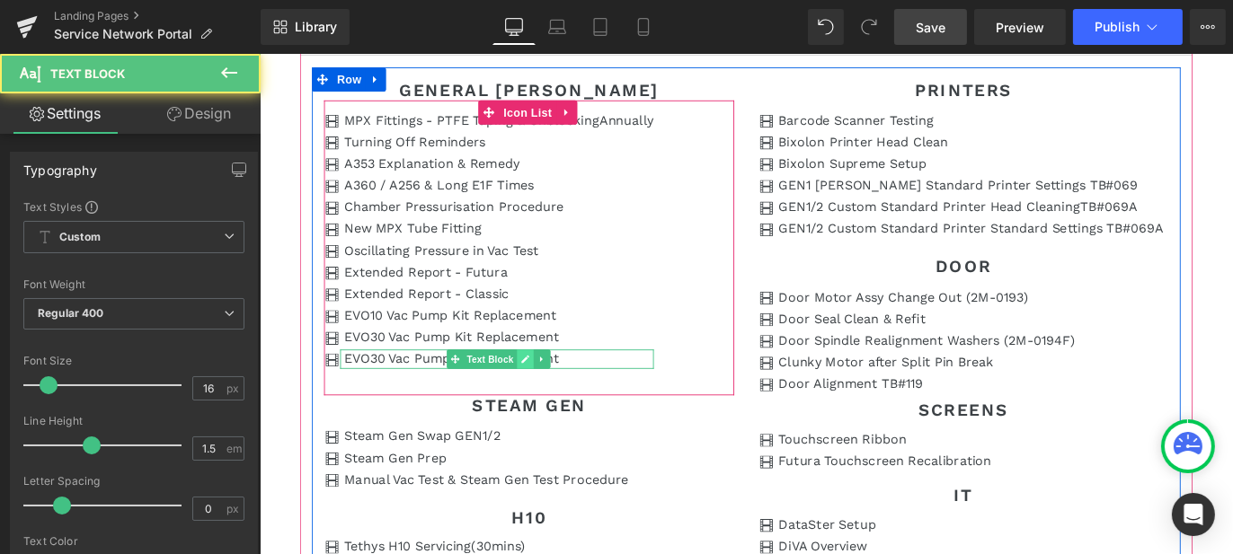
click at [551, 401] on icon at bounding box center [555, 396] width 9 height 9
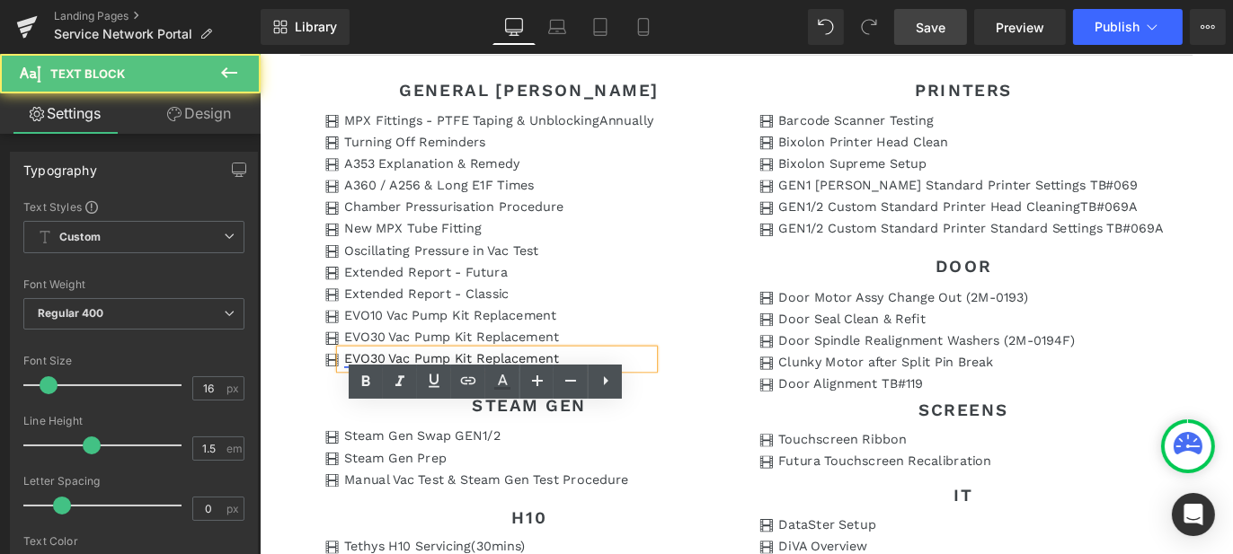
click at [555, 404] on link "EVO30 Vac Pump Kit Replacement" at bounding box center [473, 394] width 240 height 17
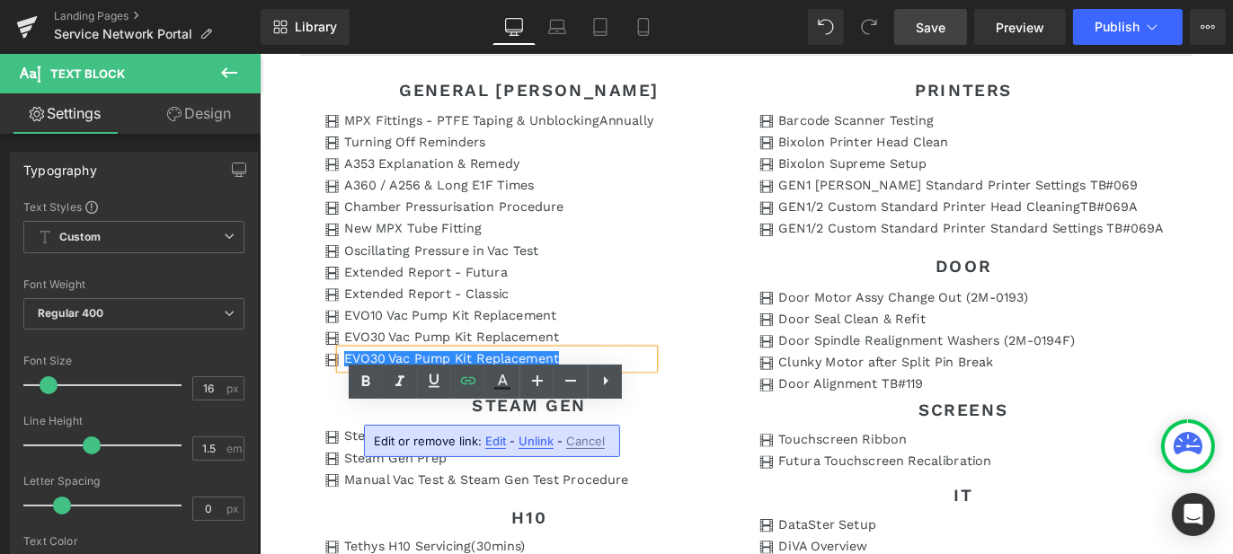
click at [524, 444] on span "Unlink" at bounding box center [536, 441] width 35 height 15
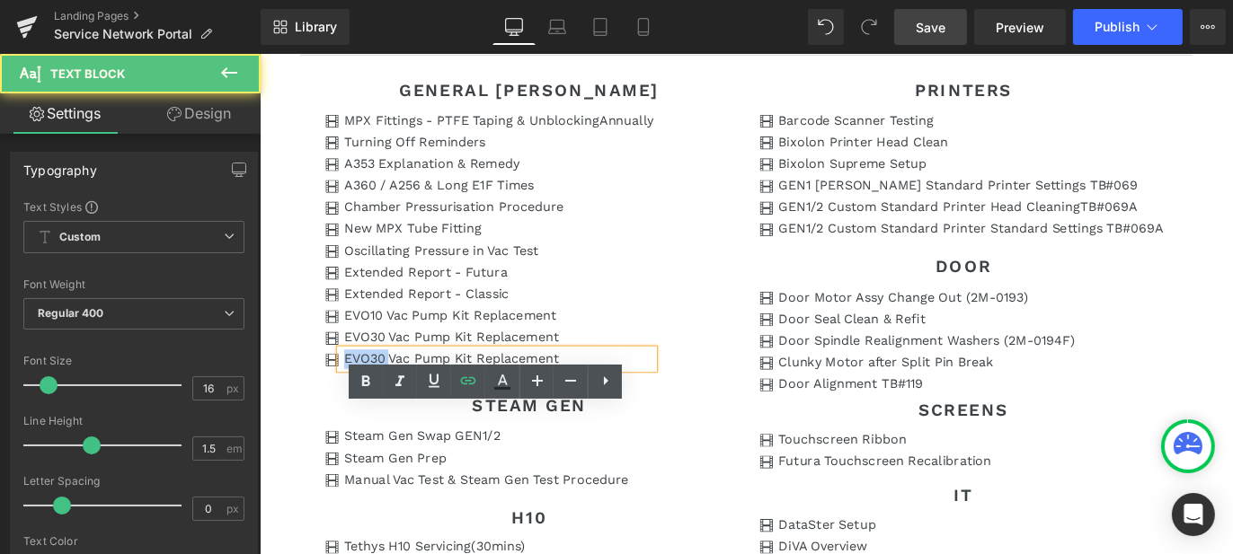
drag, startPoint x: 402, startPoint y: 457, endPoint x: 355, endPoint y: 456, distance: 46.8
click at [355, 406] on p "EVO30 Vac Pump Kit Replacement" at bounding box center [526, 396] width 346 height 22
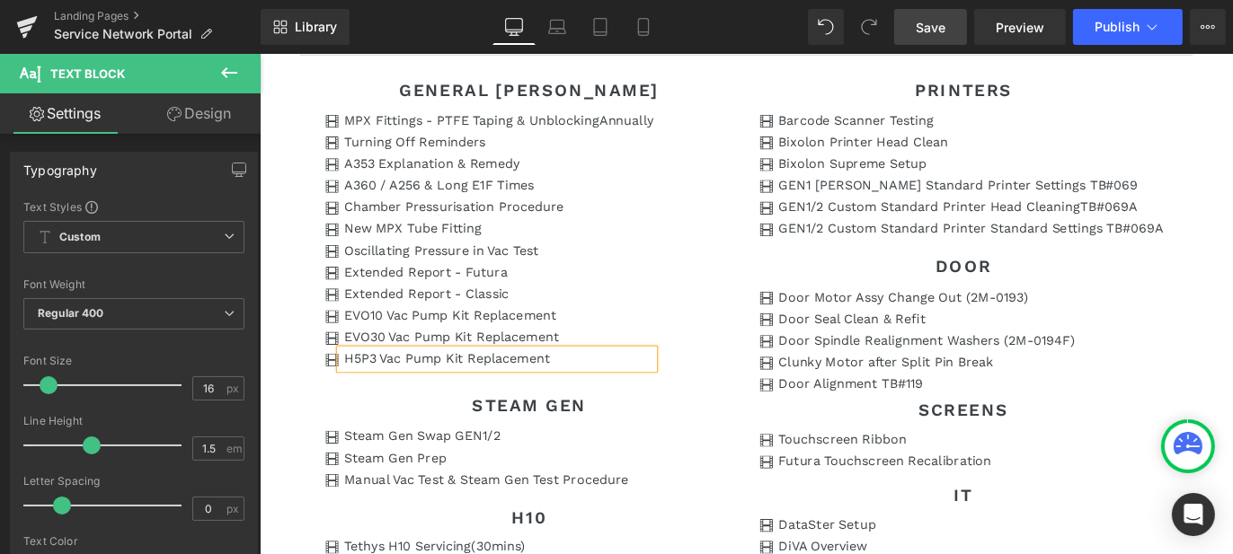
click at [480, 406] on p "H5P3 Vac Pump Kit Replacement" at bounding box center [526, 396] width 346 height 22
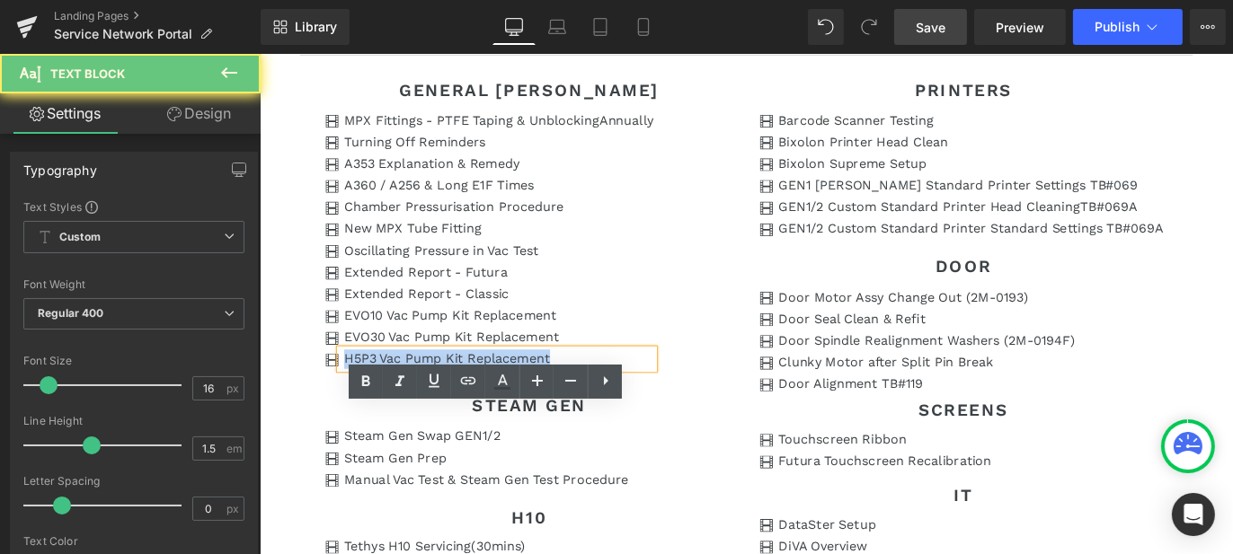
click at [480, 406] on p "H5P3 Vac Pump Kit Replacement" at bounding box center [526, 396] width 346 height 22
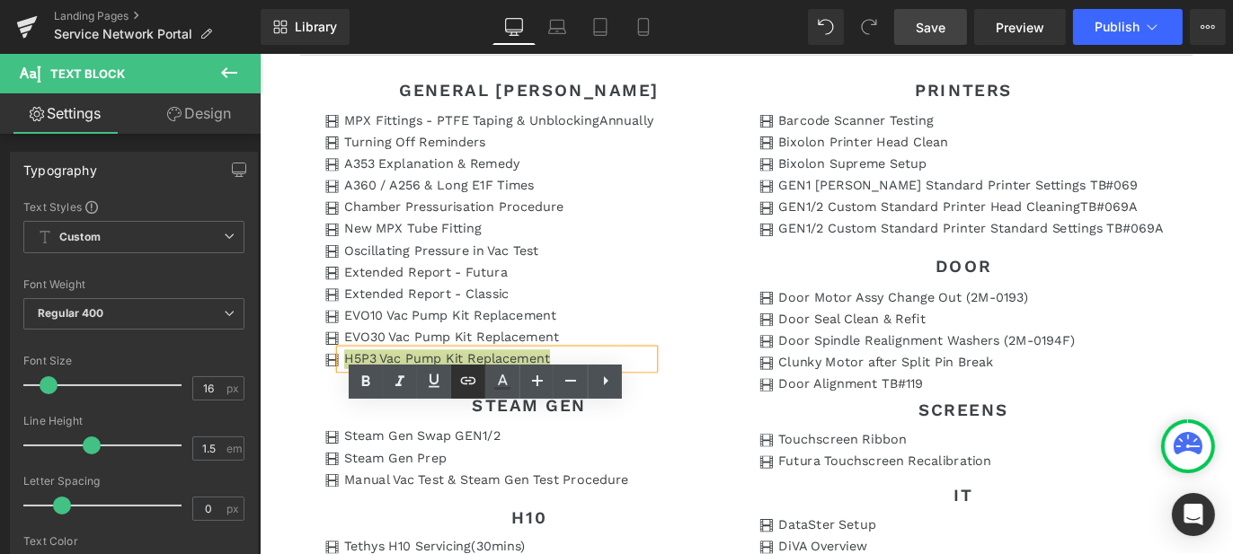
drag, startPoint x: 472, startPoint y: 382, endPoint x: 235, endPoint y: 393, distance: 236.6
click at [472, 382] on icon at bounding box center [468, 381] width 22 height 22
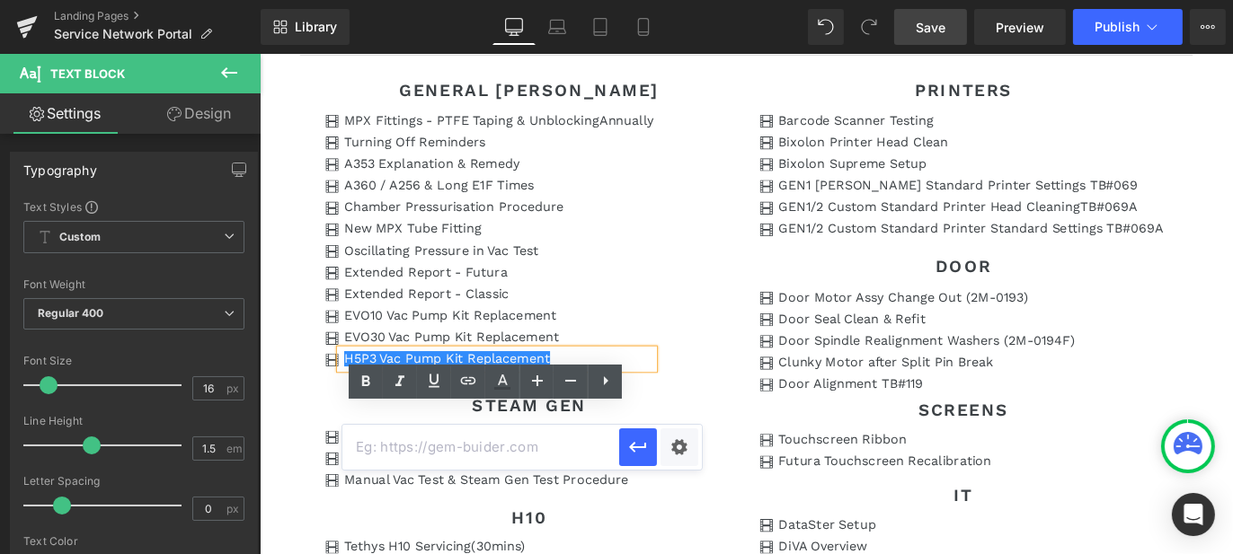
click at [490, 457] on input "text" at bounding box center [480, 447] width 277 height 45
paste input "[URL][DOMAIN_NAME][DATE]"
type input "[URL][DOMAIN_NAME][DATE]"
click at [684, 0] on div "Text Color Highlight Color #333333 Edit or remove link: Edit - Unlink - Cancel …" at bounding box center [616, 0] width 1233 height 0
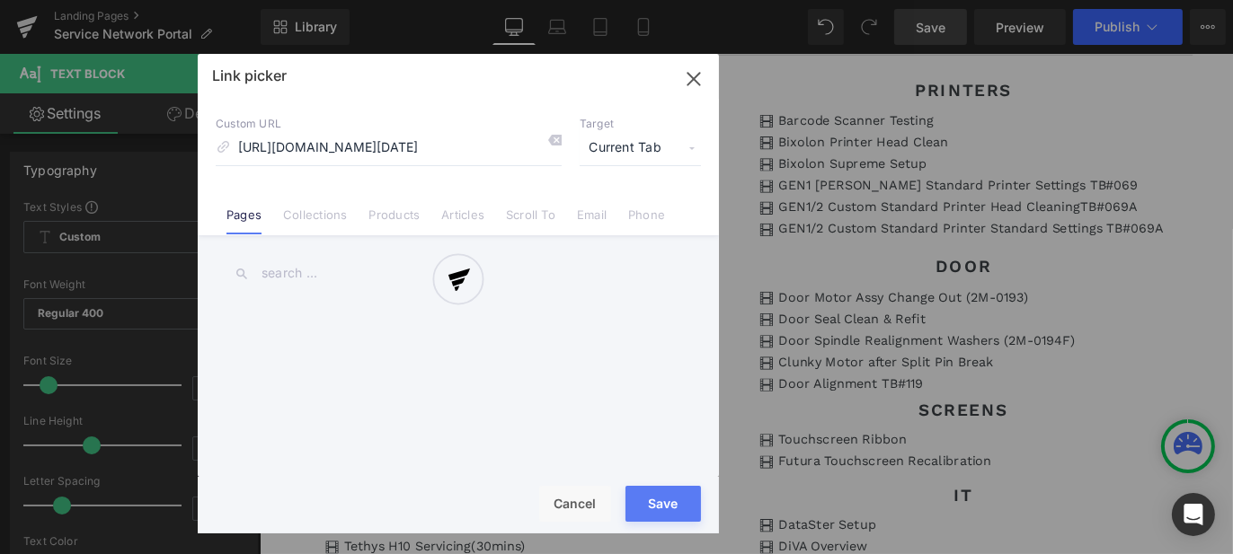
scroll to position [0, 581]
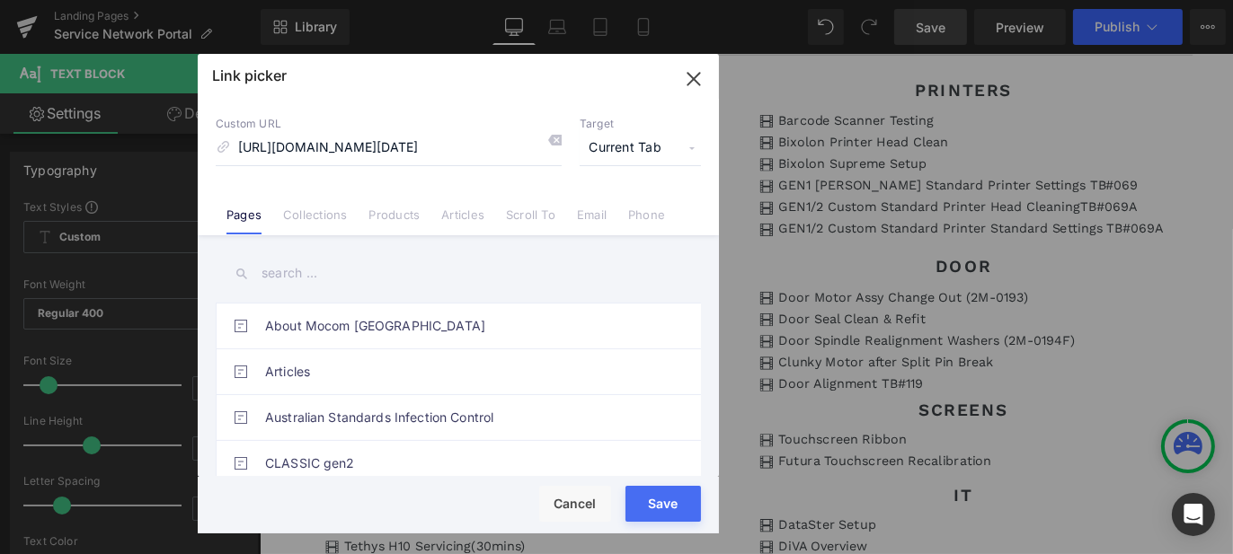
click at [610, 156] on span "Current Tab" at bounding box center [640, 148] width 121 height 34
click at [627, 210] on li "New Tab" at bounding box center [640, 212] width 139 height 31
click at [661, 510] on button "Save" at bounding box center [662, 504] width 75 height 36
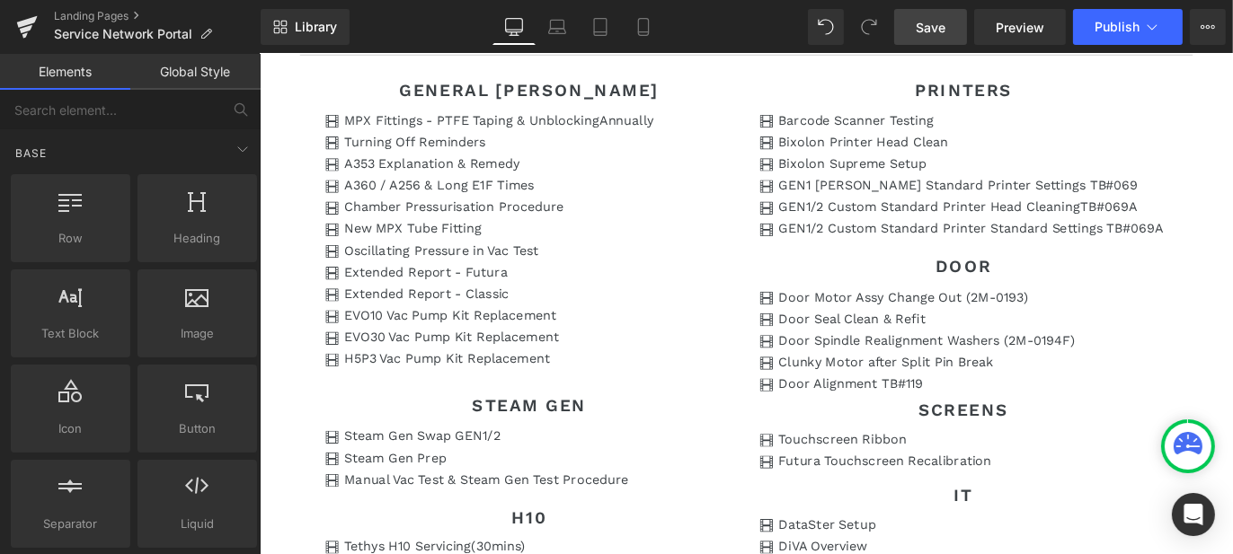
click at [917, 31] on span "Save" at bounding box center [931, 27] width 30 height 19
click at [1130, 28] on span "Publish" at bounding box center [1117, 27] width 45 height 14
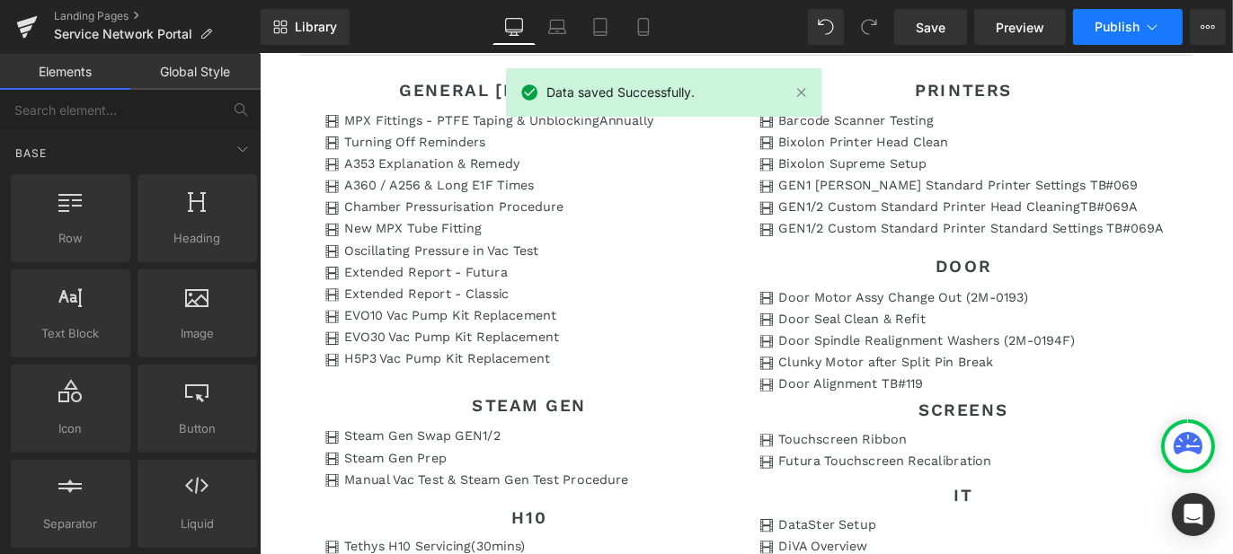
click at [1147, 23] on icon at bounding box center [1152, 27] width 18 height 18
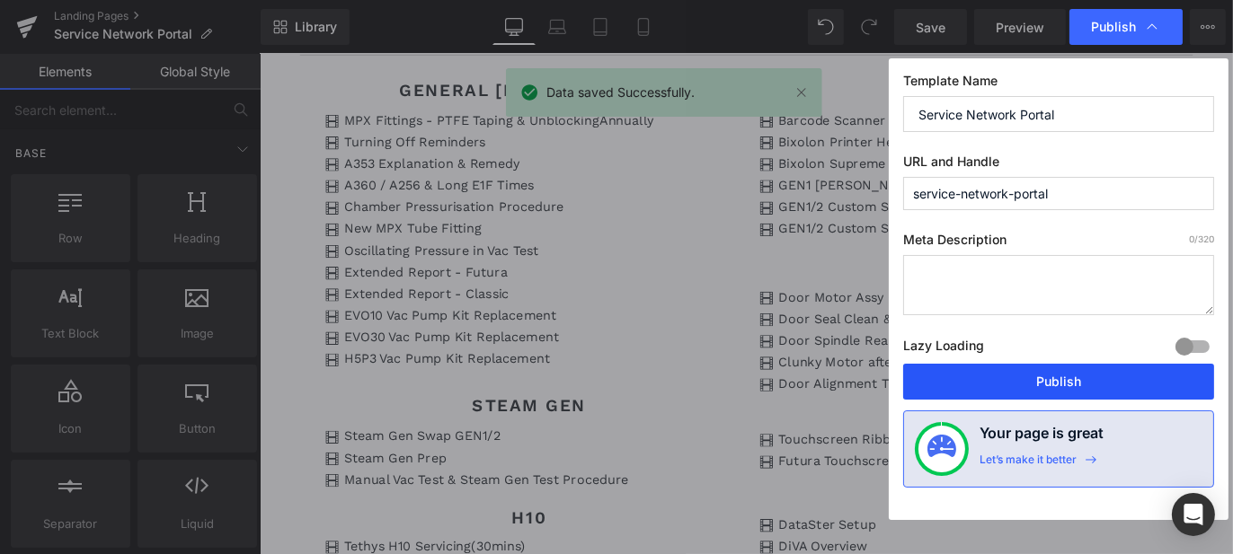
click at [1059, 372] on button "Publish" at bounding box center [1058, 382] width 311 height 36
